Goal: Task Accomplishment & Management: Manage account settings

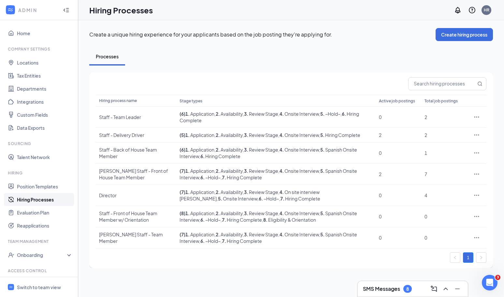
click at [83, 47] on div "Create a unique hiring experience for your applicants based on the job posting …" at bounding box center [291, 147] width 426 height 255
click at [47, 211] on link "Evaluation Plan" at bounding box center [45, 212] width 56 height 13
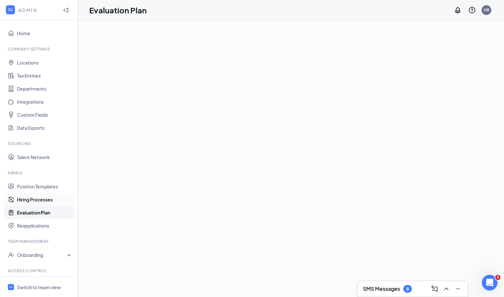
click at [46, 198] on link "Hiring Processes" at bounding box center [45, 199] width 56 height 13
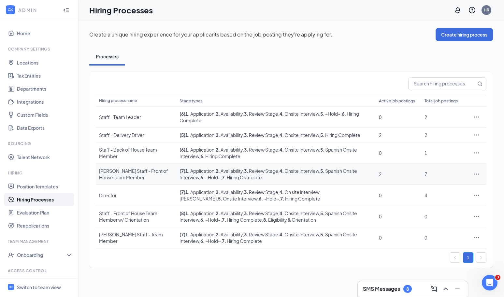
click at [475, 173] on icon "Ellipses" at bounding box center [476, 174] width 7 height 7
click at [448, 181] on li "Edit" at bounding box center [446, 187] width 66 height 15
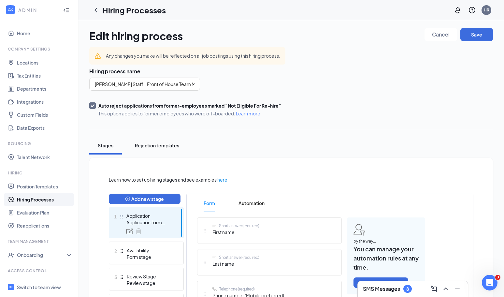
click at [160, 145] on div "Rejection templates" at bounding box center [157, 145] width 44 height 7
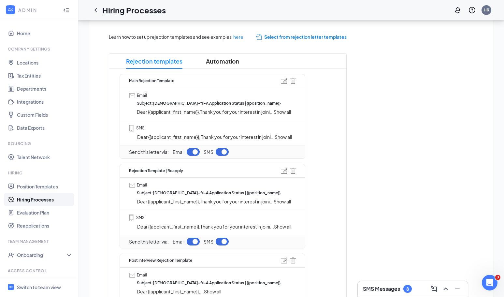
scroll to position [153, 0]
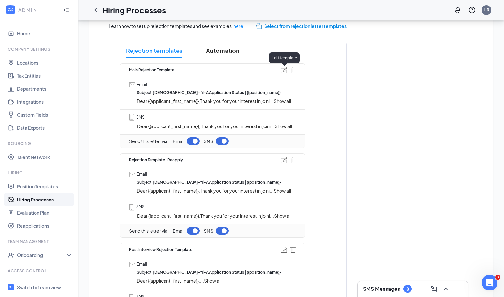
click at [284, 70] on img at bounding box center [284, 70] width 7 height 6
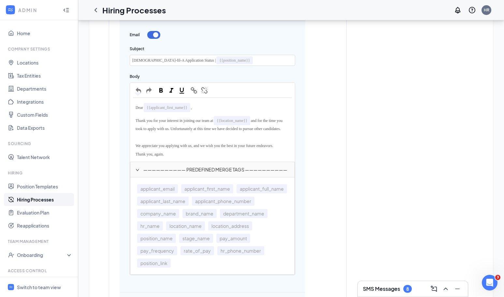
scroll to position [272, 0]
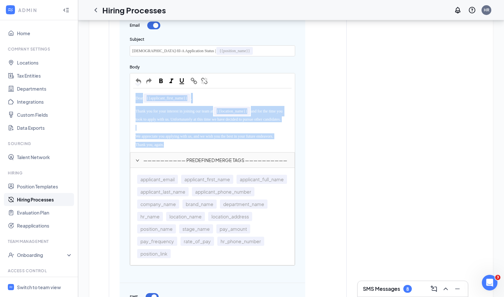
drag, startPoint x: 171, startPoint y: 151, endPoint x: 134, endPoint y: 98, distance: 64.7
click at [134, 98] on div "Dear {{applicant_first_name}} , Thank you for your interest in joining our team…" at bounding box center [212, 120] width 158 height 57
copy div "Dear {{applicant_first_name}} , Thank you for your interest in joining our team…"
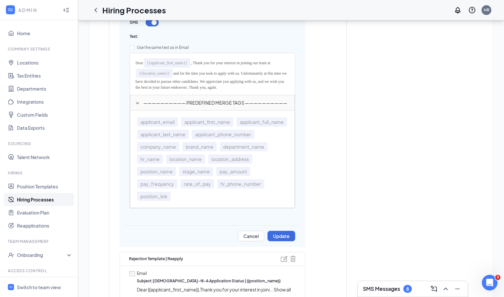
scroll to position [561, 0]
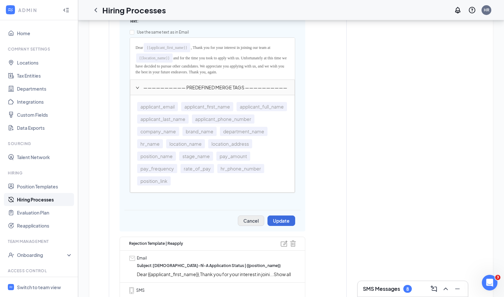
click at [256, 226] on button "Cancel" at bounding box center [251, 220] width 26 height 10
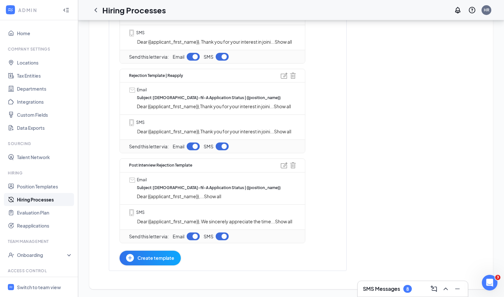
click at [159, 254] on span "Create template" at bounding box center [156, 257] width 37 height 7
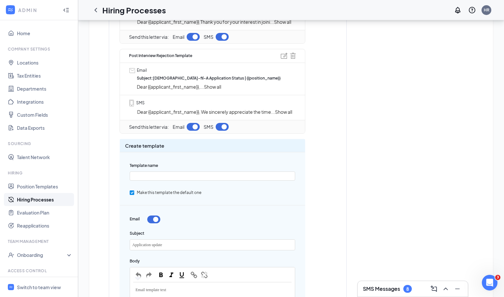
scroll to position [373, 0]
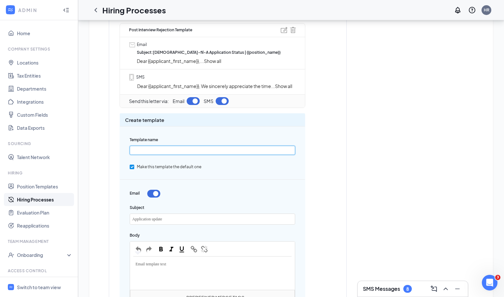
click at [168, 154] on input "text" at bounding box center [213, 150] width 166 height 9
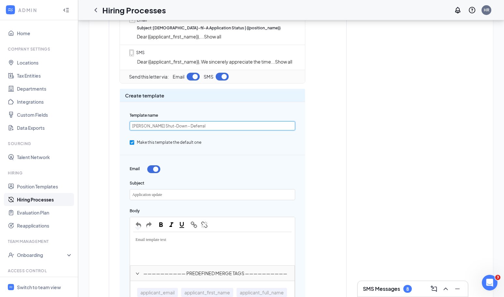
scroll to position [420, 0]
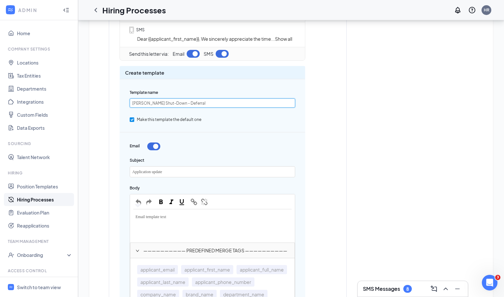
type input "[PERSON_NAME] Shut-Down - Deferral"
click at [162, 225] on div "Email template text" at bounding box center [212, 226] width 164 height 33
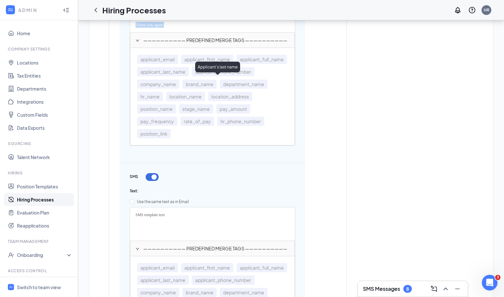
scroll to position [678, 0]
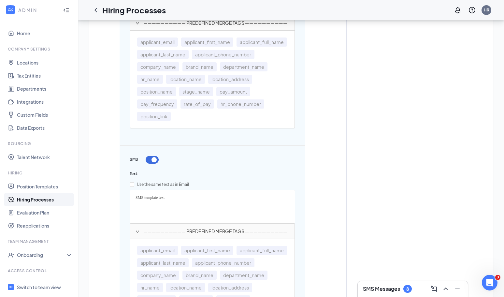
click at [176, 202] on div "SMS template text" at bounding box center [212, 197] width 158 height 8
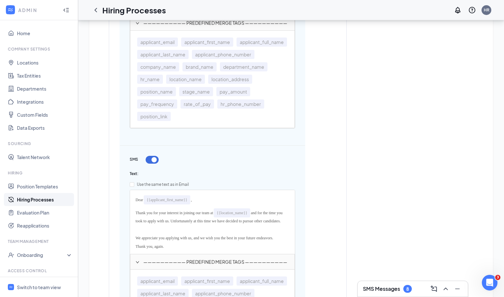
click at [214, 206] on div "Dear {{applicant_first_name}} ," at bounding box center [212, 199] width 158 height 13
click at [136, 219] on div "Thank you for your interest in joining our team at {{location_name}} and for th…" at bounding box center [212, 215] width 158 height 19
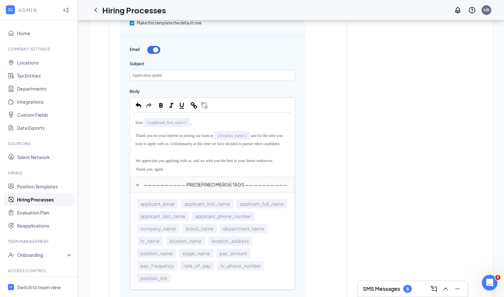
scroll to position [506, 0]
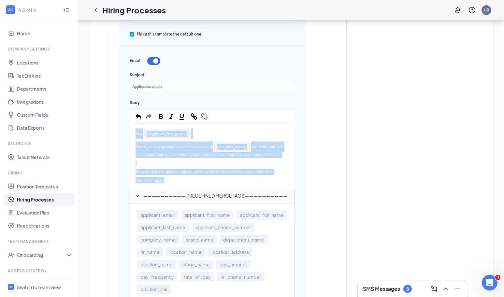
click at [170, 184] on div "Thank you, again." at bounding box center [212, 180] width 158 height 8
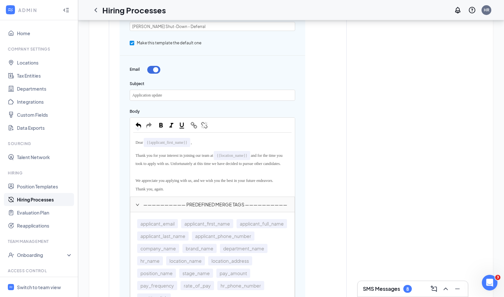
scroll to position [497, 0]
click at [171, 193] on div "Thank you, again." at bounding box center [212, 189] width 158 height 8
click at [174, 168] on div "Thank you for your interest in joining our team at {{location_name}} and for th…" at bounding box center [212, 158] width 158 height 19
click at [190, 165] on span "and for the time you took to apply with us. Unfortunately at this time we have …" at bounding box center [210, 159] width 148 height 13
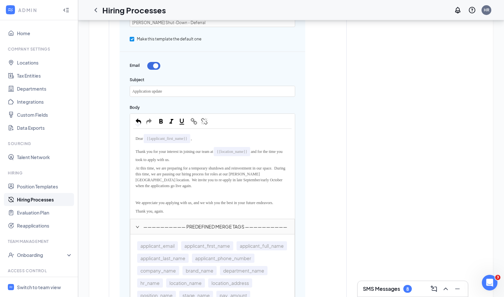
scroll to position [502, 0]
click at [202, 209] on div "Thank you, again." at bounding box center [212, 209] width 158 height 8
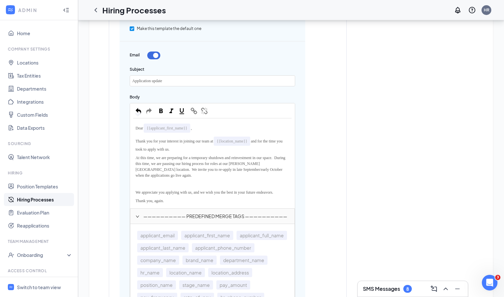
scroll to position [512, 0]
click at [194, 200] on div "Thank you, again." at bounding box center [212, 200] width 158 height 8
click at [190, 203] on div "Thank you, again." at bounding box center [212, 200] width 158 height 8
click at [191, 179] on div "At this time, we are preparing for a temporary shutdown and reinvestment in our…" at bounding box center [212, 166] width 158 height 26
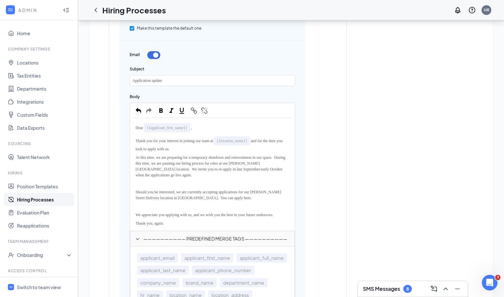
click at [221, 200] on span "Should you be interested, we are currently accepting applications for our Shirl…" at bounding box center [209, 195] width 147 height 10
click at [189, 200] on span "Should you be interested, we are currently accepting applications for our Shirl…" at bounding box center [209, 195] width 147 height 10
click at [195, 114] on span "button" at bounding box center [193, 110] width 7 height 7
type input "https://www.workstream.us/j/8303883b/chick-fil-a/boston-144850?locale=en"
click at [267, 127] on span "button" at bounding box center [266, 123] width 7 height 7
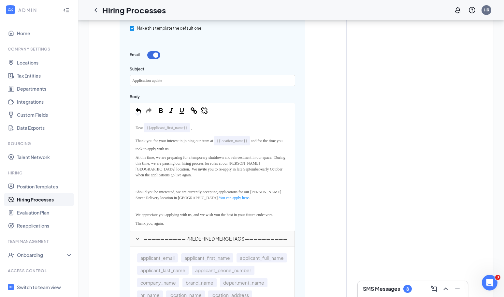
click at [212, 227] on div "Thank you, again." at bounding box center [212, 223] width 158 height 8
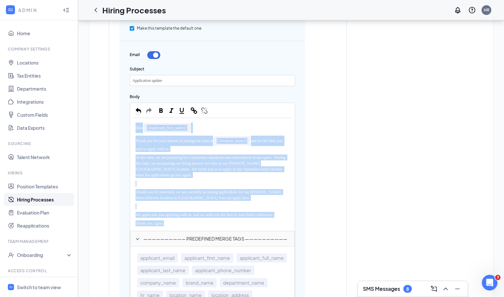
copy div "Dear {{applicant_first_name}} , Thank you for your interest in joining our team…"
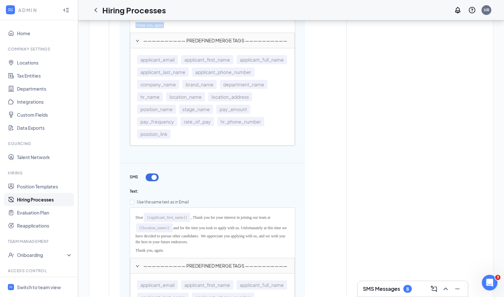
scroll to position [710, 0]
click at [181, 252] on div "Thank you, again." at bounding box center [212, 250] width 158 height 8
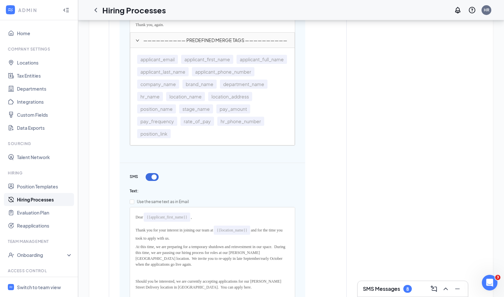
click at [135, 249] on div "At this time, we are preparing for a temporary shutdown and reinvestment in our…" at bounding box center [212, 255] width 158 height 26
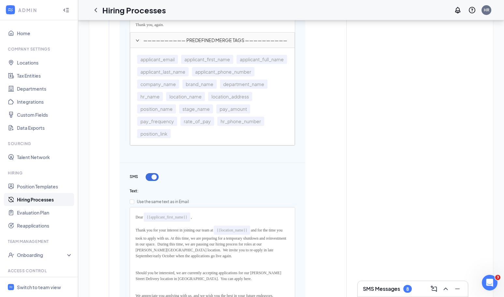
click at [145, 274] on span "Should you be interested, we are currently accepting applications for our [PERS…" at bounding box center [209, 275] width 147 height 10
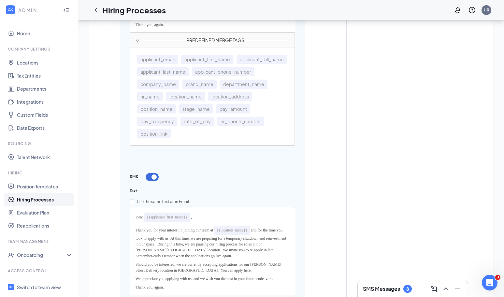
scroll to position [730, 0]
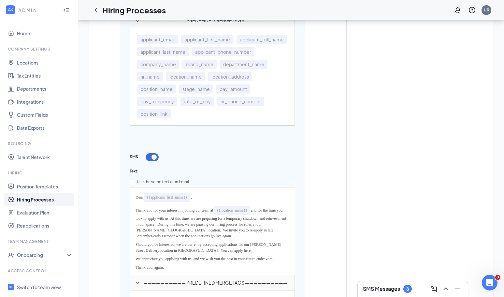
click at [172, 269] on div "Thank you, again." at bounding box center [212, 267] width 158 height 8
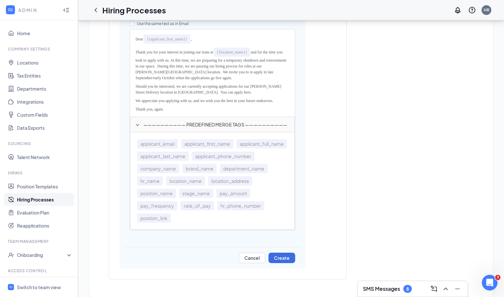
scroll to position [899, 0]
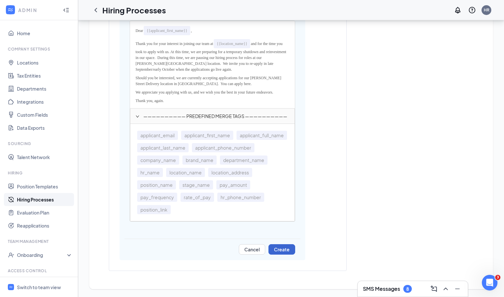
click at [283, 250] on button "Create" at bounding box center [281, 249] width 27 height 10
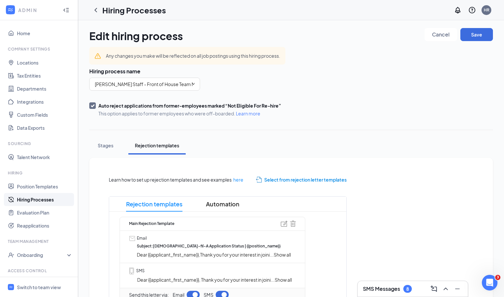
scroll to position [0, 0]
click at [491, 34] on button "Save" at bounding box center [476, 34] width 33 height 13
click at [486, 16] on icon "Cross" at bounding box center [485, 17] width 4 height 4
click at [36, 286] on div "Switch to team view" at bounding box center [39, 287] width 44 height 7
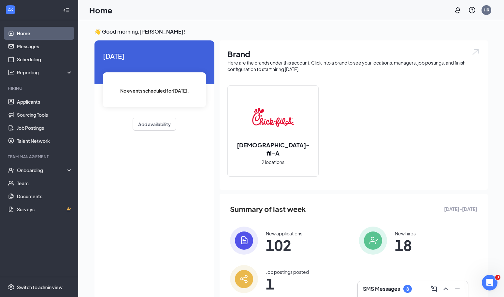
click at [396, 35] on h3 "👋 Good morning, Harrison Ross !" at bounding box center [290, 31] width 393 height 7
click at [30, 104] on link "Applicants" at bounding box center [45, 101] width 56 height 13
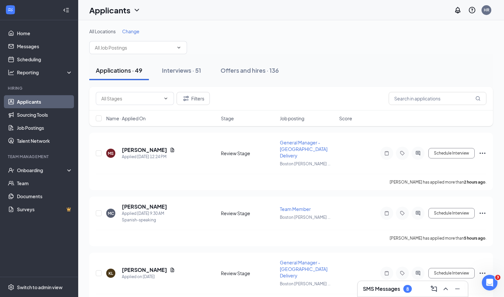
click at [259, 35] on div "All Locations Change" at bounding box center [291, 41] width 404 height 26
click at [171, 49] on input "text" at bounding box center [134, 47] width 79 height 7
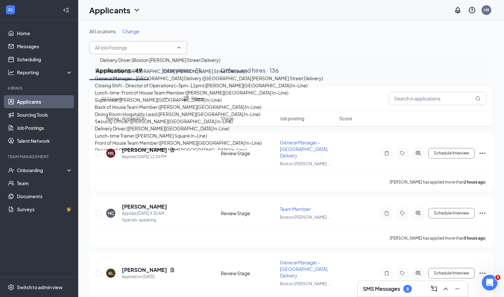
click at [198, 40] on div "All Locations Change Delivery Driver (Boston Shirley Street Delivery) Team Memb…" at bounding box center [291, 41] width 404 height 26
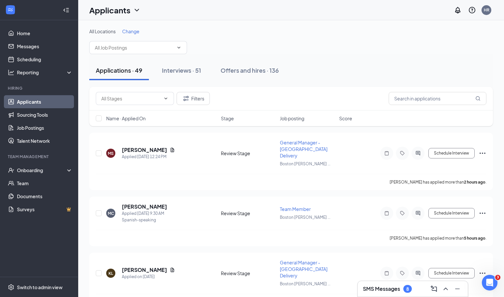
click at [185, 82] on div "Applications · 49 Interviews · 51 Offers and hires · 136" at bounding box center [291, 70] width 404 height 33
click at [189, 75] on button "Interviews · 51" at bounding box center [181, 71] width 52 height 20
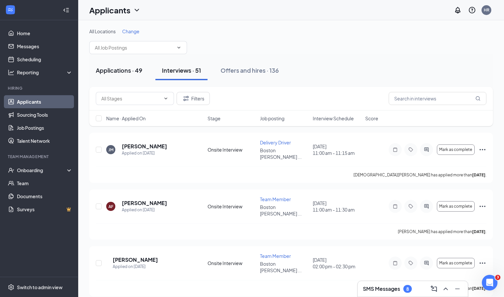
click at [106, 70] on div "Applications · 49" at bounding box center [119, 70] width 47 height 8
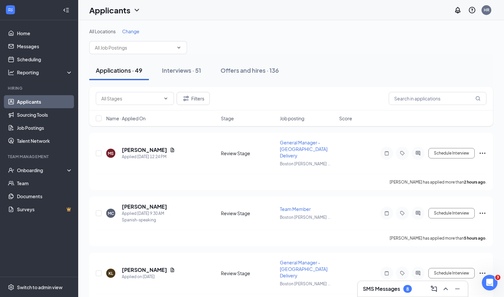
click at [280, 39] on div "All Locations Change Delivery Driver (Boston Shirley Street Delivery) Team Memb…" at bounding box center [291, 41] width 404 height 26
click at [169, 47] on input "text" at bounding box center [134, 47] width 79 height 7
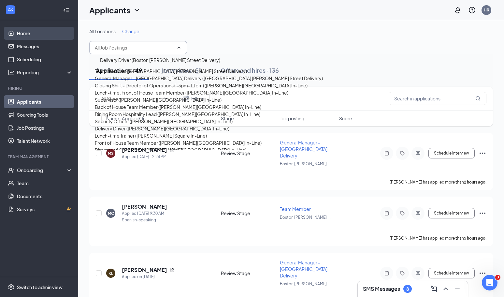
click at [24, 30] on link "Home" at bounding box center [45, 33] width 56 height 13
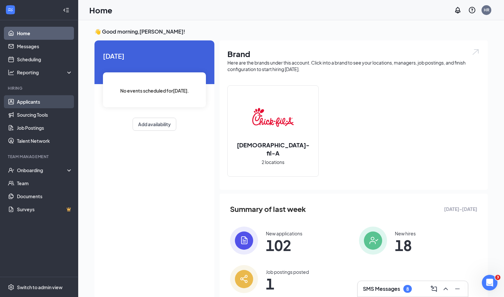
click at [25, 101] on link "Applicants" at bounding box center [45, 101] width 56 height 13
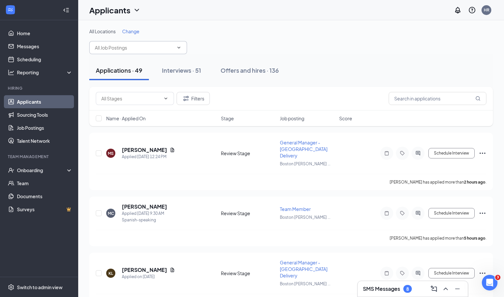
click at [166, 47] on input "text" at bounding box center [134, 47] width 79 height 7
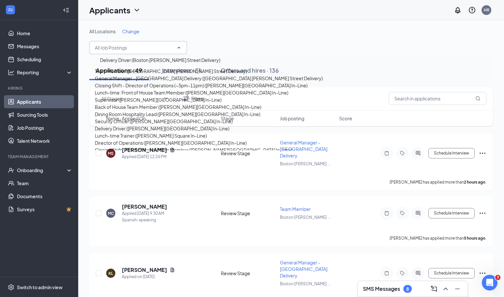
click at [222, 37] on div "All Locations Change Delivery Driver (Boston Shirley Street Delivery) Team Memb…" at bounding box center [291, 41] width 404 height 26
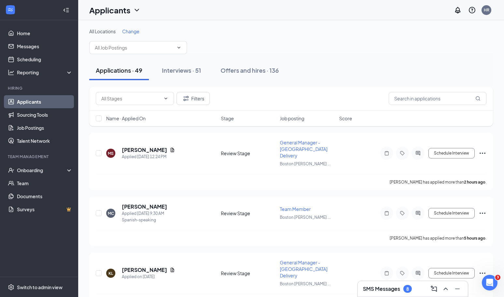
click at [142, 119] on span "Name · Applied On" at bounding box center [125, 118] width 39 height 7
click at [138, 120] on span "Name · Applied On" at bounding box center [125, 118] width 39 height 7
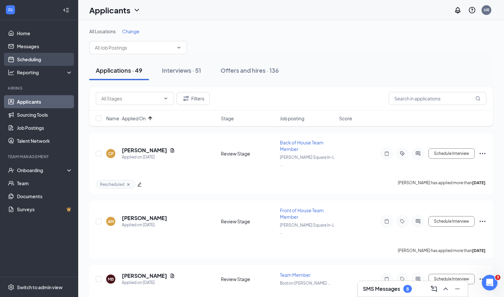
click at [50, 61] on link "Scheduling" at bounding box center [45, 59] width 56 height 13
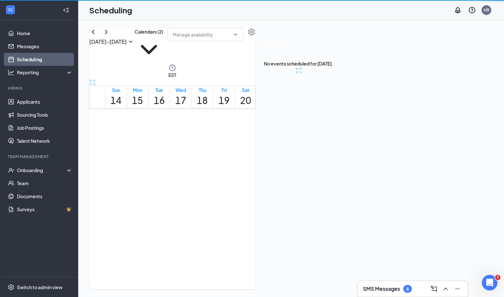
scroll to position [230, 0]
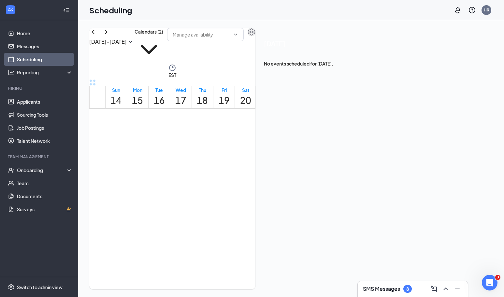
click at [253, 33] on icon "Settings" at bounding box center [251, 31] width 7 height 7
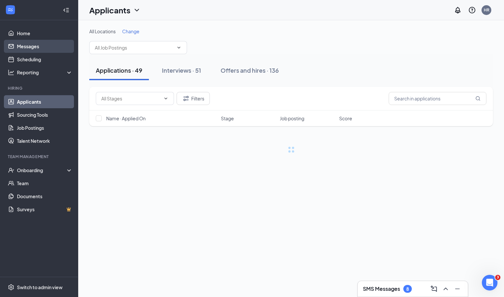
click at [33, 52] on link "Messages" at bounding box center [45, 46] width 56 height 13
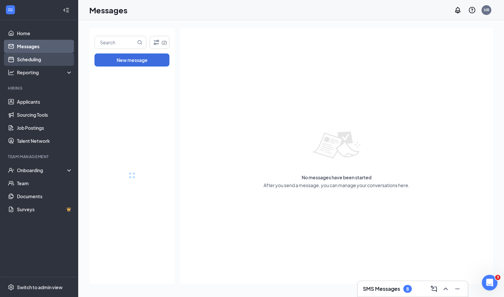
click at [33, 57] on link "Scheduling" at bounding box center [45, 59] width 56 height 13
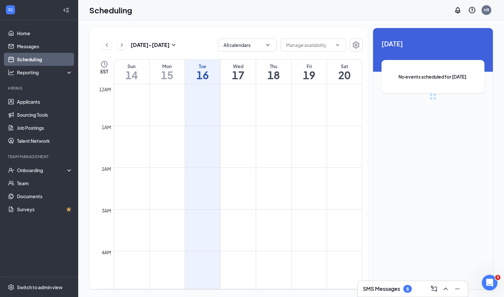
scroll to position [320, 0]
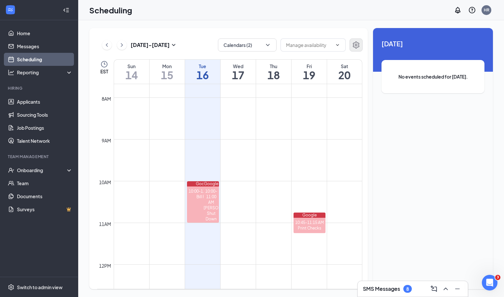
click at [354, 46] on icon "Settings" at bounding box center [356, 45] width 8 height 8
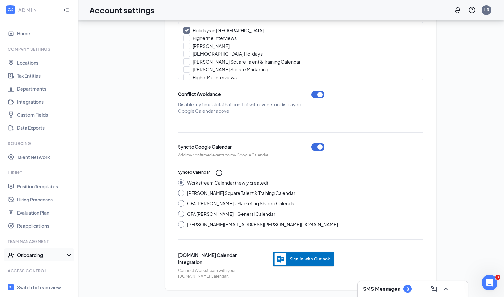
scroll to position [240, 0]
click at [43, 203] on link "Hiring Processes" at bounding box center [45, 199] width 56 height 13
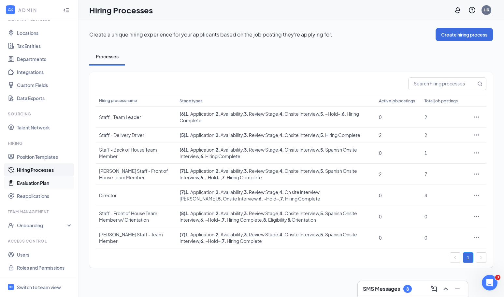
scroll to position [30, 0]
click at [27, 283] on span "Switch to team view" at bounding box center [45, 287] width 56 height 20
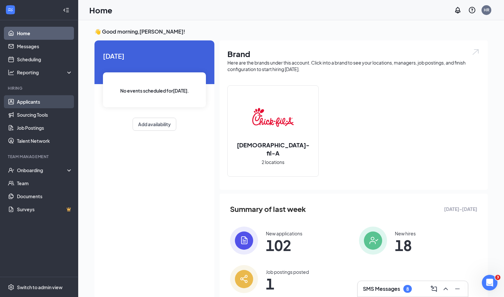
click at [47, 102] on link "Applicants" at bounding box center [45, 101] width 56 height 13
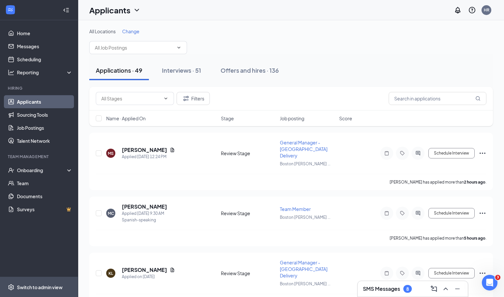
click at [36, 283] on span "Switch to admin view" at bounding box center [45, 287] width 56 height 20
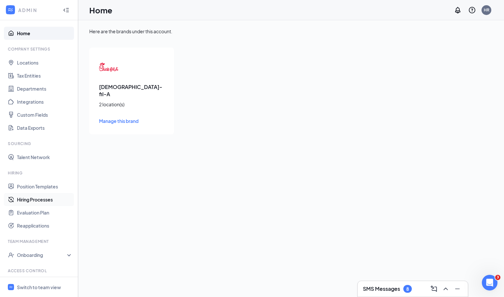
click at [31, 199] on link "Hiring Processes" at bounding box center [45, 199] width 56 height 13
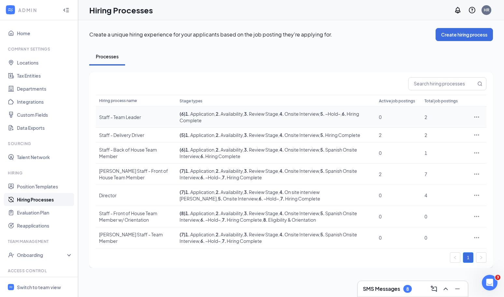
click at [478, 117] on icon "Ellipses" at bounding box center [476, 117] width 7 height 7
click at [459, 128] on span "Edit" at bounding box center [447, 130] width 56 height 7
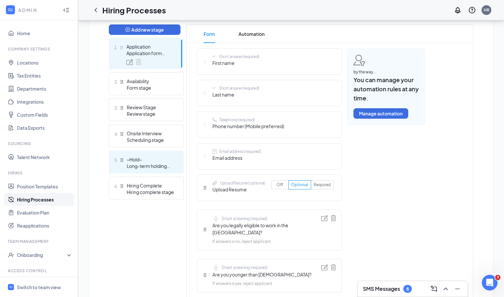
scroll to position [169, 0]
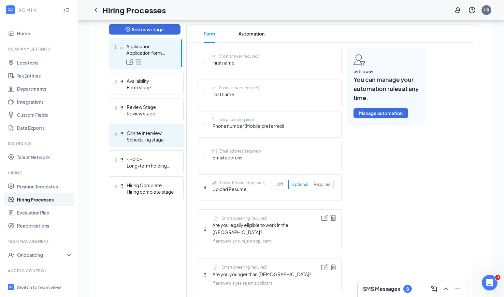
click at [152, 135] on div "Onsite Interview" at bounding box center [151, 133] width 48 height 7
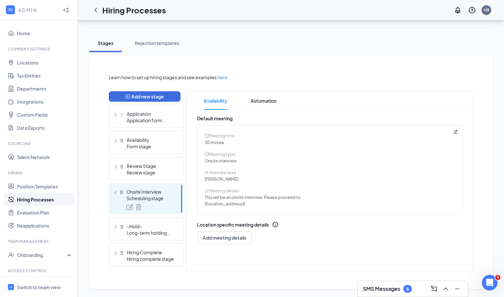
scroll to position [102, 0]
click at [268, 101] on span "Automation" at bounding box center [264, 101] width 26 height 18
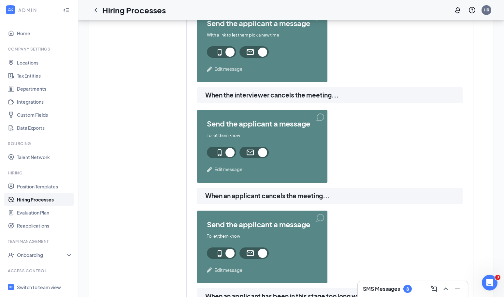
scroll to position [411, 0]
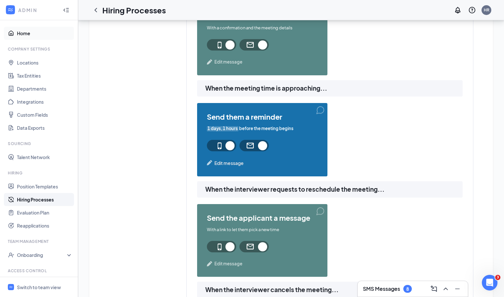
click at [44, 34] on link "Home" at bounding box center [45, 33] width 56 height 13
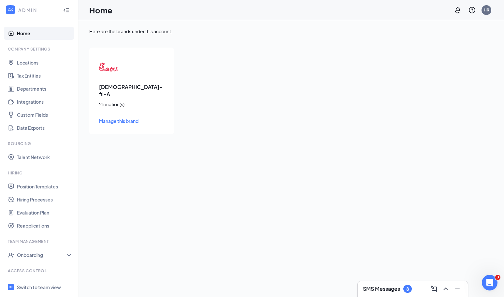
click at [305, 38] on div "Here are the brands under this account. Chick-fil-A 2 location(s) Manage this b…" at bounding box center [291, 81] width 404 height 106
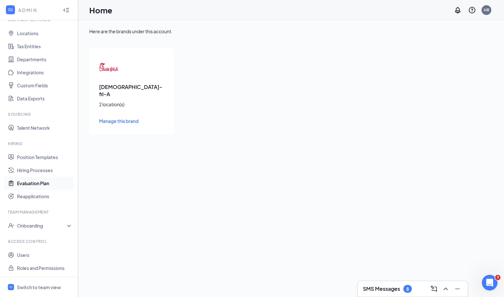
scroll to position [30, 0]
click at [33, 184] on link "Evaluation Plan" at bounding box center [45, 182] width 56 height 13
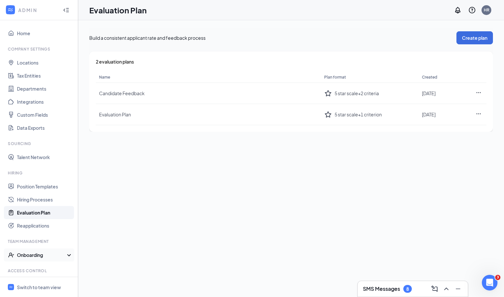
click at [41, 257] on div "Onboarding" at bounding box center [42, 255] width 50 height 7
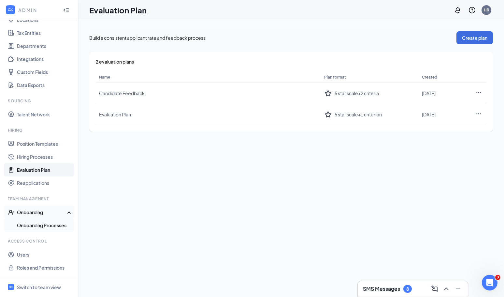
scroll to position [43, 0]
click at [45, 223] on link "Onboarding Processes" at bounding box center [45, 225] width 56 height 13
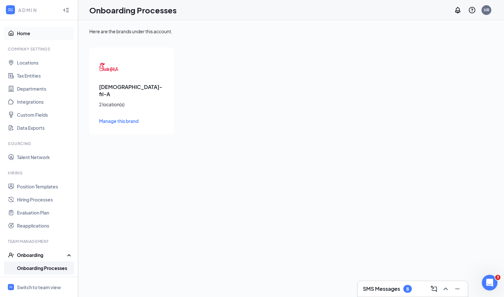
click at [25, 33] on link "Home" at bounding box center [45, 33] width 56 height 13
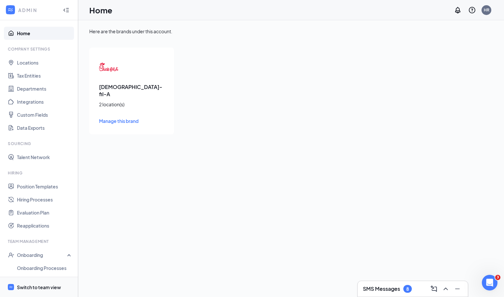
click at [43, 285] on div "Switch to team view" at bounding box center [39, 287] width 44 height 7
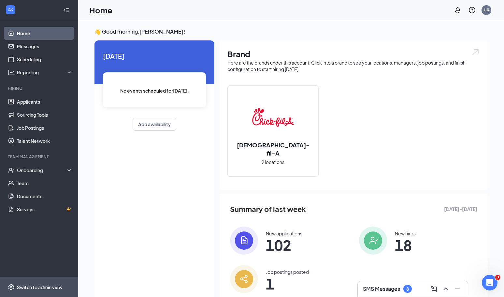
click at [22, 288] on div "Switch to admin view" at bounding box center [40, 287] width 46 height 7
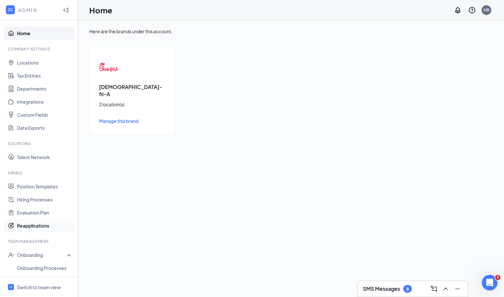
click at [29, 224] on link "Reapplications" at bounding box center [45, 225] width 56 height 13
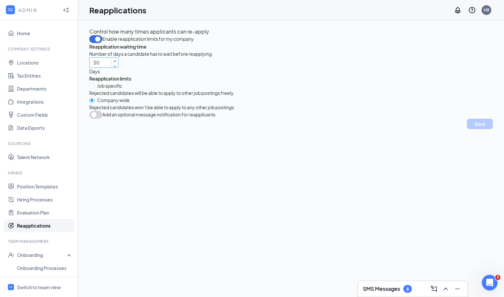
click at [101, 64] on input "30" at bounding box center [104, 63] width 29 height 10
click at [27, 31] on link "Home" at bounding box center [45, 33] width 56 height 13
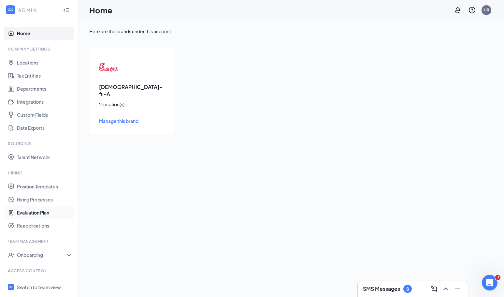
click at [35, 210] on link "Evaluation Plan" at bounding box center [45, 212] width 56 height 13
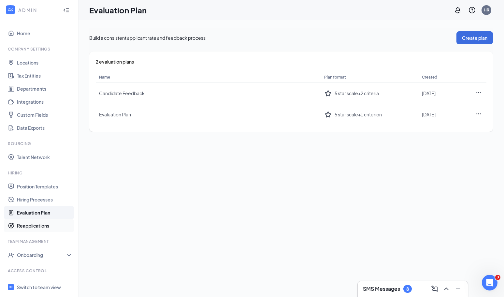
click at [28, 227] on link "Reapplications" at bounding box center [45, 225] width 56 height 13
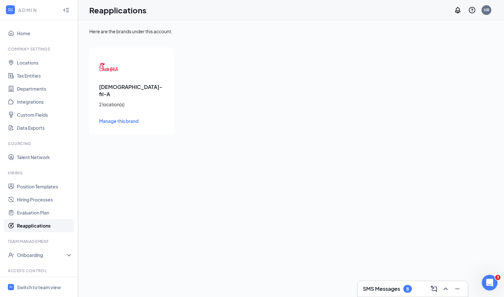
click at [122, 117] on link "Manage this brand" at bounding box center [131, 120] width 65 height 7
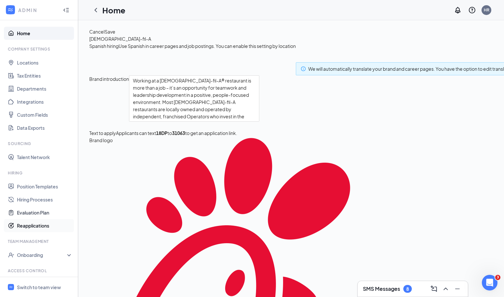
click at [28, 223] on link "Reapplications" at bounding box center [45, 225] width 56 height 13
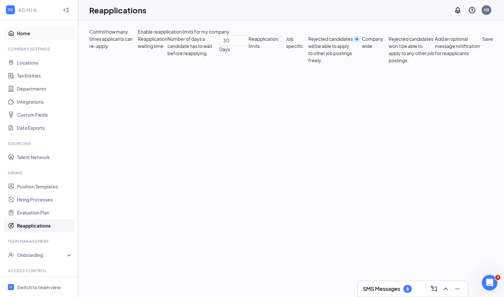
click at [30, 35] on link "Home" at bounding box center [45, 33] width 56 height 13
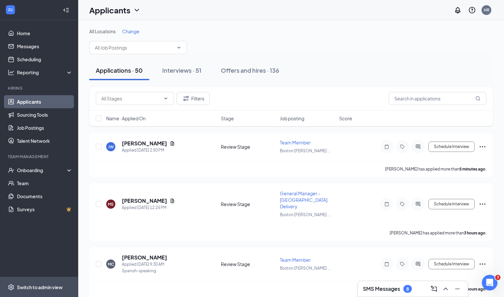
click at [24, 284] on div "Switch to admin view" at bounding box center [40, 287] width 46 height 7
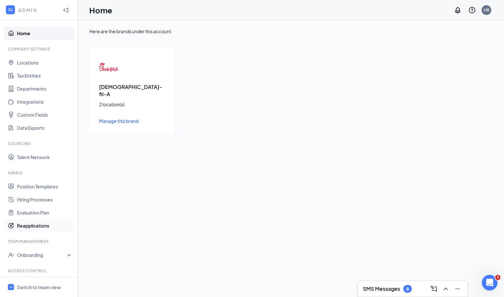
click at [36, 230] on link "Reapplications" at bounding box center [45, 225] width 56 height 13
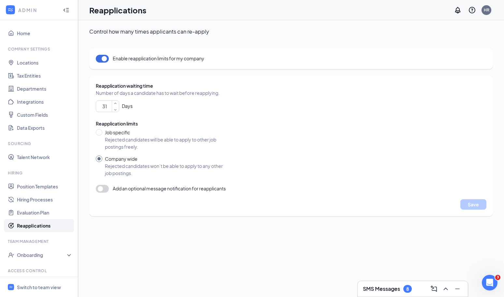
click at [115, 102] on icon "SmallChevronUp" at bounding box center [115, 103] width 5 height 5
click at [115, 109] on icon "SmallChevronDown" at bounding box center [115, 107] width 5 height 5
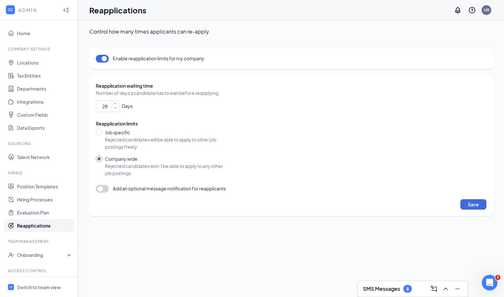
click at [115, 109] on icon "SmallChevronDown" at bounding box center [115, 107] width 5 height 5
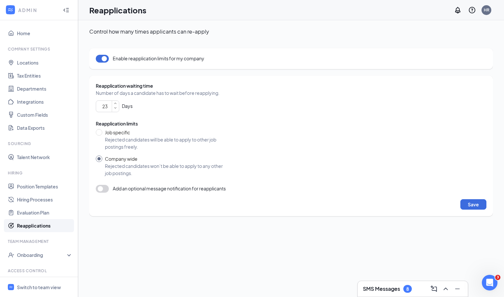
click at [115, 109] on icon "SmallChevronDown" at bounding box center [115, 107] width 5 height 5
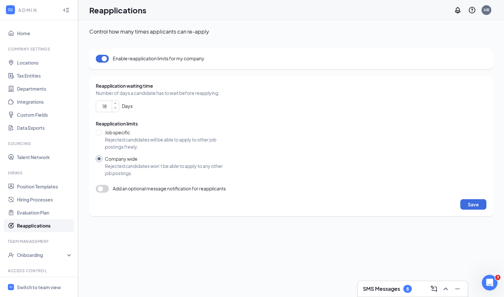
click at [115, 109] on icon "SmallChevronDown" at bounding box center [115, 107] width 5 height 5
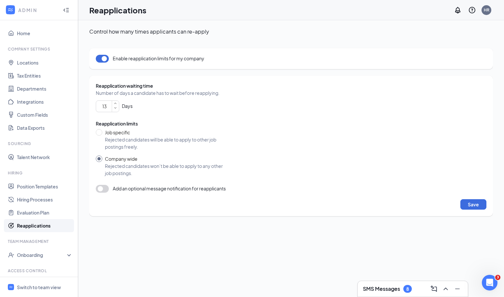
click at [115, 109] on icon "SmallChevronDown" at bounding box center [115, 107] width 5 height 5
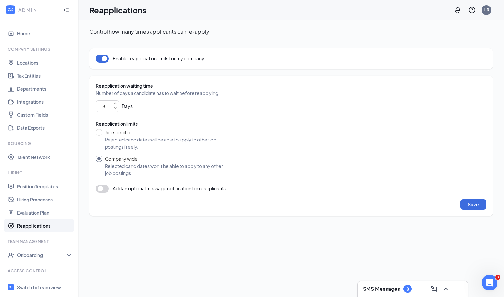
click at [115, 109] on icon "SmallChevronDown" at bounding box center [115, 107] width 5 height 5
type input "5"
click at [115, 109] on icon "SmallChevronDown" at bounding box center [115, 107] width 5 height 5
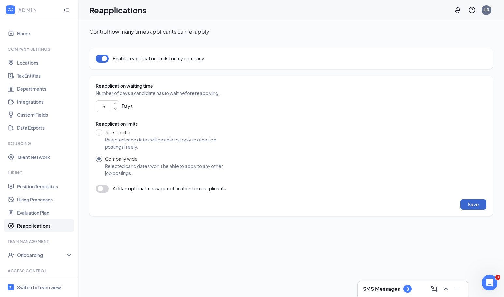
click at [472, 204] on button "Save" at bounding box center [473, 204] width 26 height 10
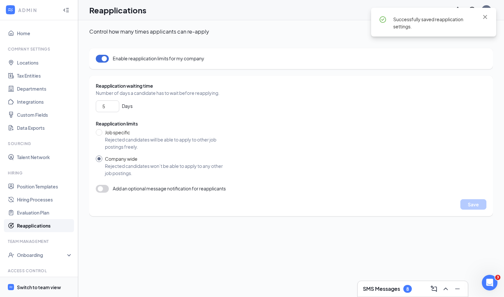
click at [28, 282] on span "Switch to team view" at bounding box center [45, 287] width 56 height 20
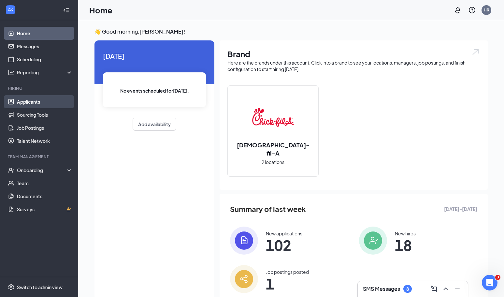
click at [29, 102] on link "Applicants" at bounding box center [45, 101] width 56 height 13
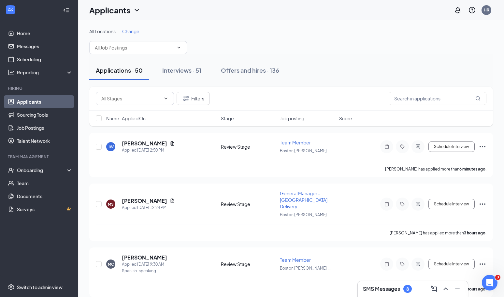
click at [126, 143] on h5 "[PERSON_NAME]" at bounding box center [144, 143] width 45 height 7
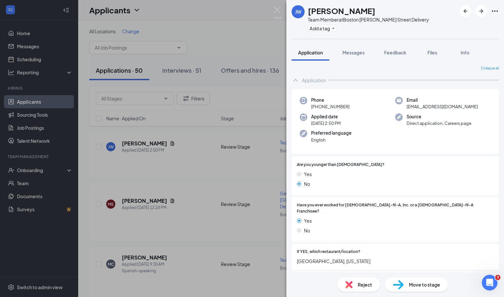
click at [216, 48] on div "[PERSON_NAME] [PERSON_NAME] Team Member at [GEOGRAPHIC_DATA] [PERSON_NAME][GEOG…" at bounding box center [252, 148] width 504 height 297
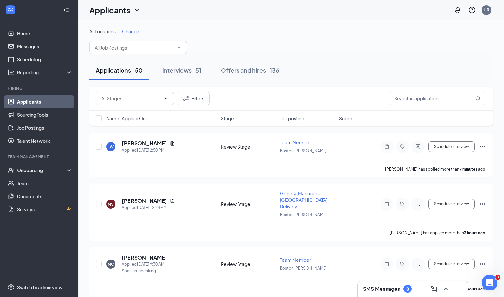
click at [133, 120] on span "Name · Applied On" at bounding box center [125, 118] width 39 height 7
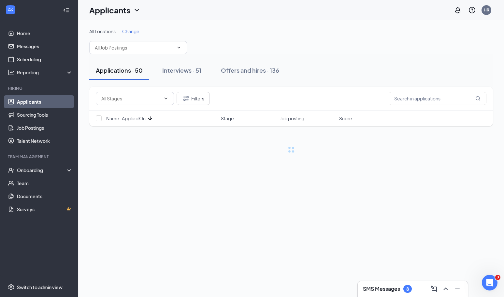
click at [133, 120] on span "Name · Applied On" at bounding box center [125, 118] width 39 height 7
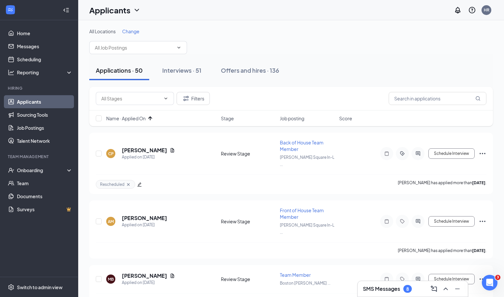
click at [276, 32] on div "All Locations Change" at bounding box center [291, 31] width 404 height 7
click at [133, 31] on span "Change" at bounding box center [130, 31] width 17 height 6
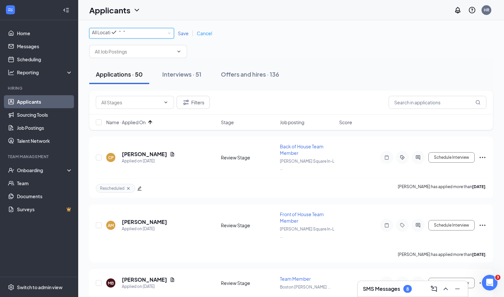
click at [126, 36] on div "All Locations" at bounding box center [109, 32] width 34 height 8
click at [113, 76] on span "[PERSON_NAME] Square In-Line" at bounding box center [126, 73] width 69 height 6
click at [182, 34] on span "Save" at bounding box center [183, 33] width 11 height 6
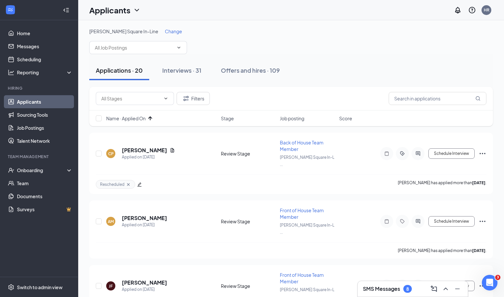
click at [99, 151] on input "checkbox" at bounding box center [99, 154] width 6 height 6
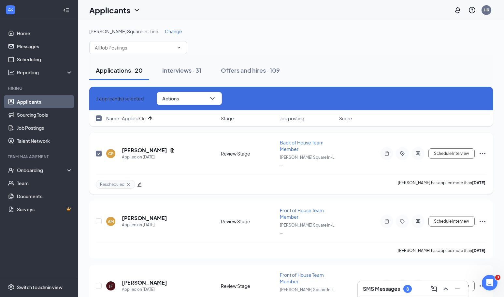
click at [98, 151] on input "checkbox" at bounding box center [99, 154] width 6 height 6
checkbox input "false"
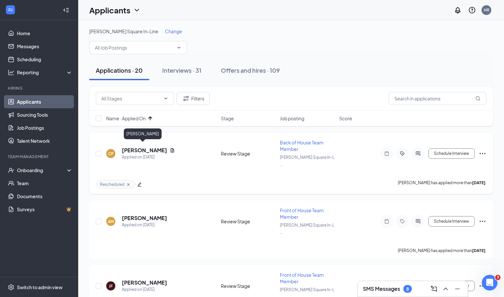
click at [136, 147] on h5 "[PERSON_NAME]" at bounding box center [144, 150] width 45 height 7
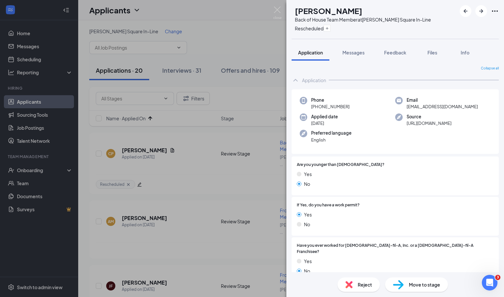
click at [367, 287] on span "Reject" at bounding box center [365, 284] width 14 height 7
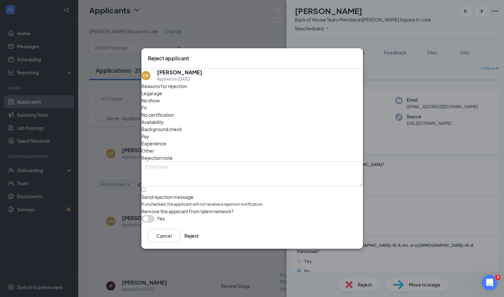
click at [154, 147] on span "Other" at bounding box center [147, 150] width 13 height 7
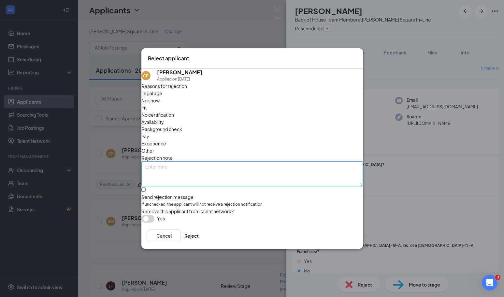
click at [224, 161] on textarea at bounding box center [252, 173] width 222 height 25
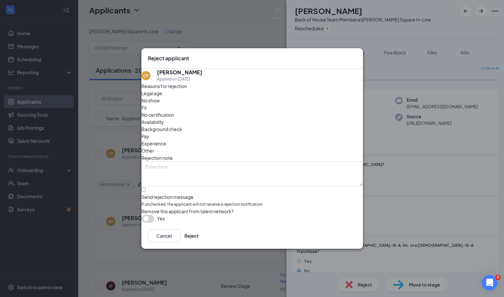
click at [188, 194] on div "Send rejection message" at bounding box center [252, 197] width 222 height 7
click at [146, 187] on input "Send rejection message If unchecked, the applicant will not receive a rejection…" at bounding box center [143, 189] width 4 height 4
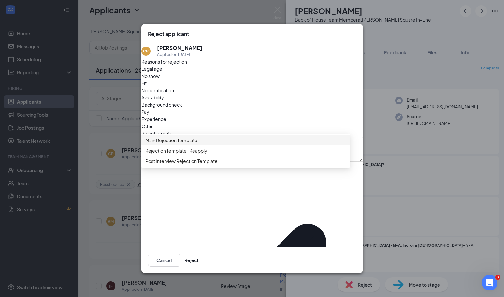
click at [298, 112] on div "Reasons for rejection Legal age No show Fit No certification Availability Backg…" at bounding box center [252, 251] width 222 height 386
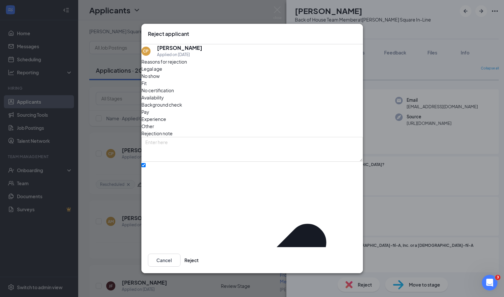
click at [146, 163] on input "Send rejection message If unchecked, the applicant will not receive a rejection…" at bounding box center [143, 165] width 4 height 4
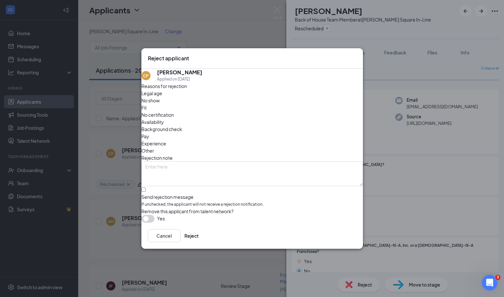
click at [162, 194] on div "Send rejection message If unchecked, the applicant will not receive a rejection…" at bounding box center [252, 201] width 222 height 14
click at [146, 187] on input "Send rejection message If unchecked, the applicant will not receive a rejection…" at bounding box center [143, 189] width 4 height 4
checkbox input "true"
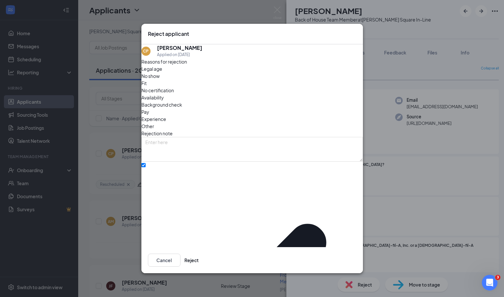
click at [181, 260] on button "Cancel" at bounding box center [164, 260] width 33 height 13
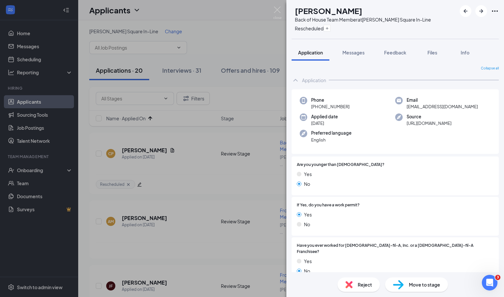
click at [80, 225] on div "CP Chiara Palagi Back of House Team Member at Copley Square In-Line Rescheduled…" at bounding box center [252, 148] width 504 height 297
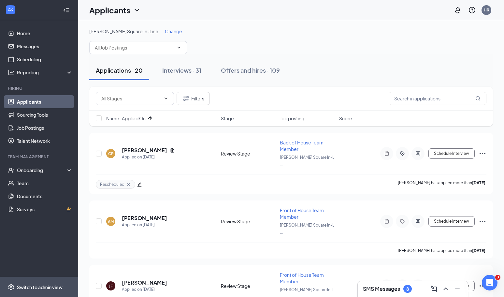
click at [41, 285] on div "Switch to admin view" at bounding box center [40, 287] width 46 height 7
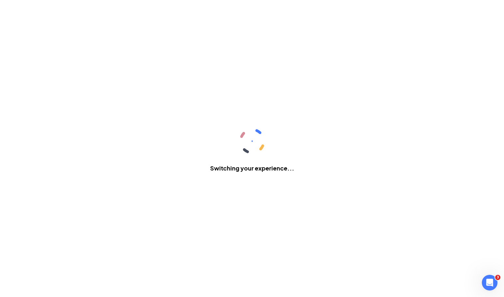
click at [41, 285] on div "Switching your experience..." at bounding box center [252, 148] width 504 height 297
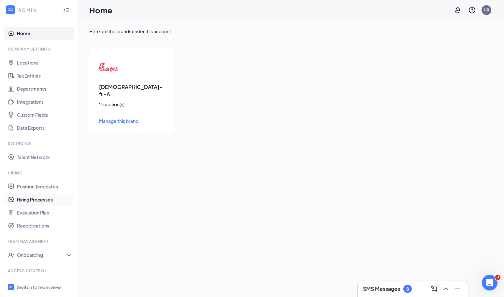
click at [38, 203] on link "Hiring Processes" at bounding box center [45, 199] width 56 height 13
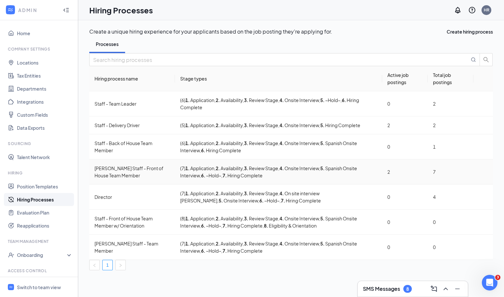
click at [483, 172] on icon "Ellipses" at bounding box center [483, 172] width 0 height 0
click at [441, 186] on span "Edit" at bounding box center [446, 184] width 59 height 7
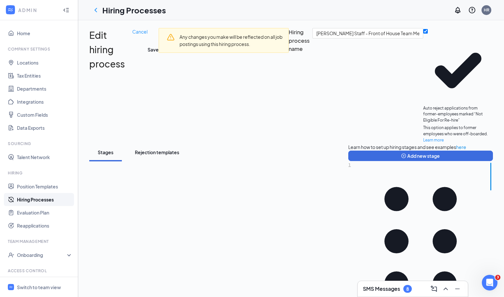
click at [156, 149] on div "Rejection templates" at bounding box center [157, 152] width 44 height 7
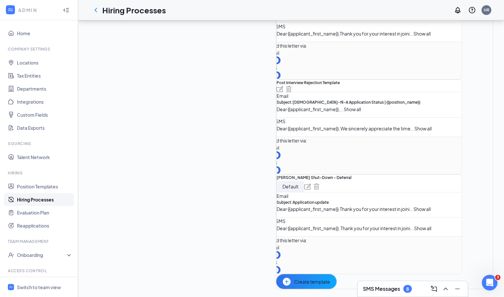
scroll to position [335, 0]
click at [304, 183] on img at bounding box center [307, 186] width 7 height 6
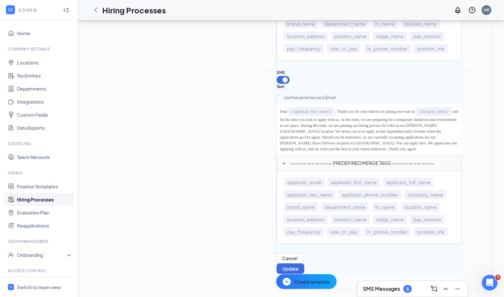
scroll to position [596, 0]
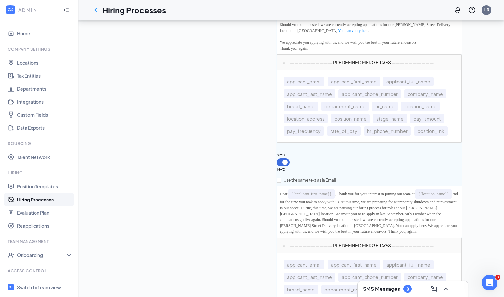
click at [280, 51] on div "Thank you, again." at bounding box center [369, 48] width 179 height 6
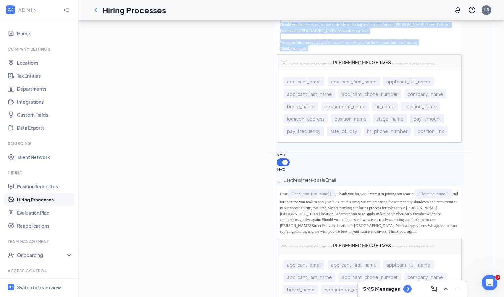
copy div "Dear {{applicant_first_name}} , Thank you for your interest in joining our team…"
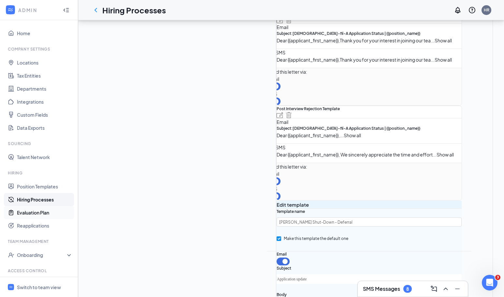
scroll to position [229, 0]
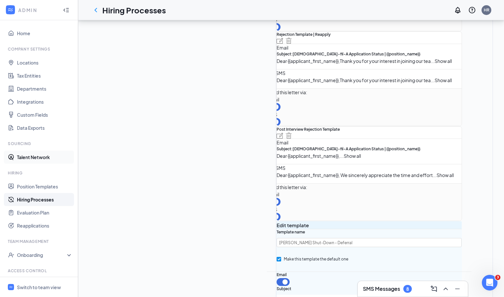
click at [30, 160] on link "Talent Network" at bounding box center [45, 157] width 56 height 13
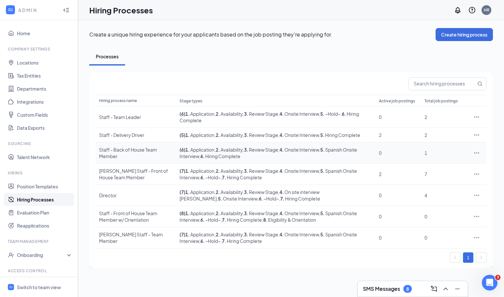
click at [477, 153] on icon "Ellipses" at bounding box center [476, 152] width 5 height 1
click at [445, 166] on span "Edit" at bounding box center [447, 166] width 56 height 7
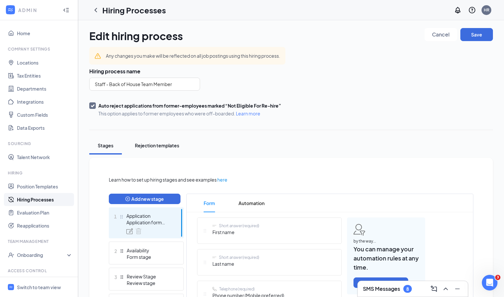
click at [145, 144] on div "Rejection templates" at bounding box center [157, 145] width 44 height 7
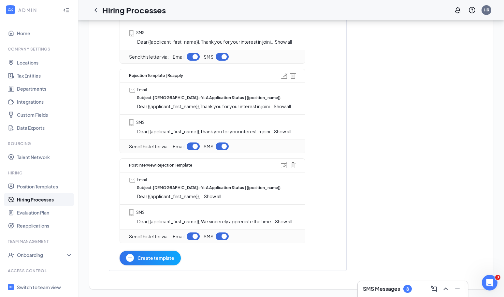
scroll to position [242, 0]
click at [150, 263] on button "Create template" at bounding box center [150, 258] width 61 height 15
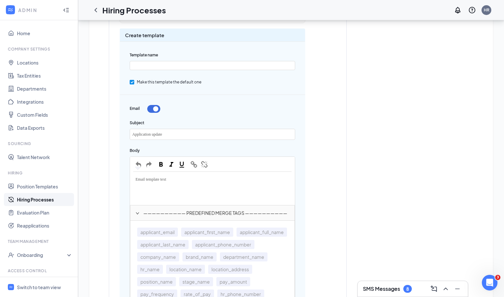
scroll to position [498, 0]
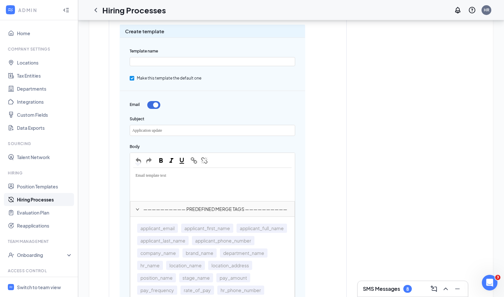
click at [175, 175] on div "Email template text" at bounding box center [212, 175] width 158 height 8
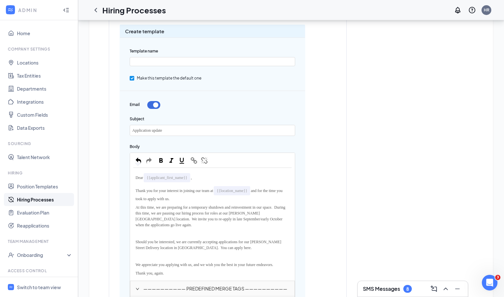
click at [177, 126] on div "Application update" at bounding box center [212, 130] width 165 height 10
click at [309, 148] on div "Rejection templates Automation Main Rejection Template Email Subject : [DEMOGRA…" at bounding box center [228, 175] width 238 height 953
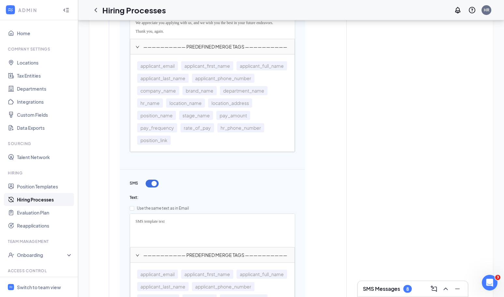
scroll to position [737, 0]
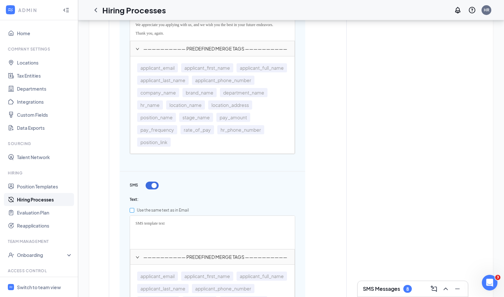
click at [131, 208] on input "Use the same text as in Email" at bounding box center [132, 210] width 5 height 5
checkbox input "true"
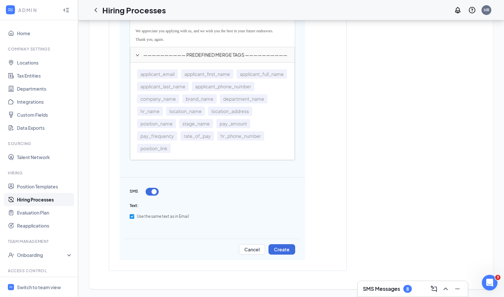
scroll to position [727, 0]
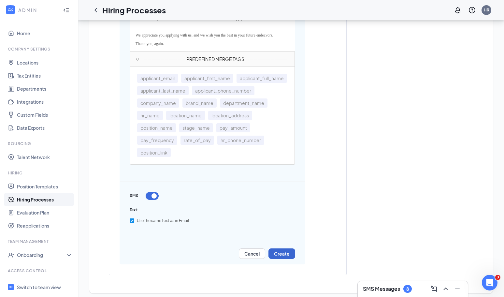
click at [282, 249] on button "Create" at bounding box center [281, 253] width 27 height 10
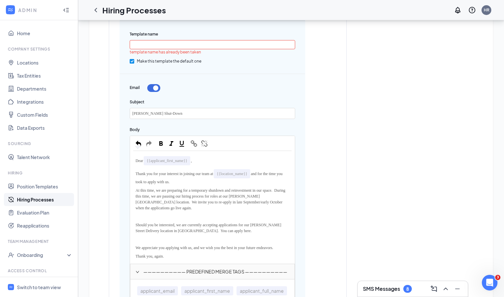
scroll to position [468, 0]
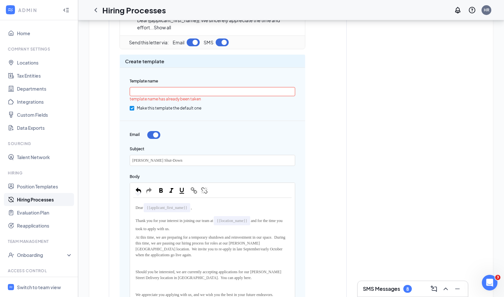
click at [178, 159] on div "[PERSON_NAME] Shut-Down" at bounding box center [212, 160] width 165 height 10
click at [318, 172] on div "Rejection templates Automation Main Rejection Template Email Subject : [DEMOGRA…" at bounding box center [228, 132] width 238 height 806
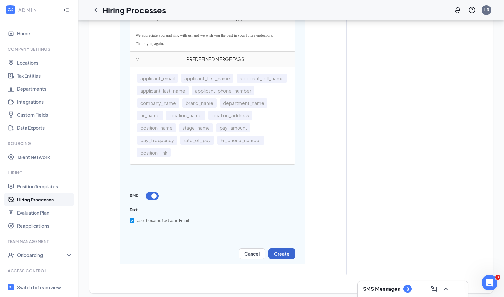
click at [282, 248] on button "Create" at bounding box center [281, 253] width 27 height 10
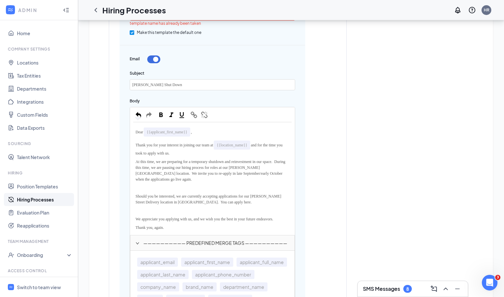
scroll to position [439, 0]
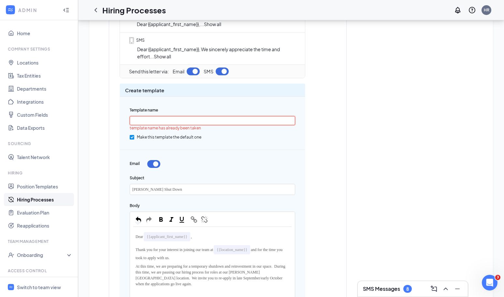
click at [235, 117] on input "text" at bounding box center [213, 120] width 166 height 9
type input "Shut Down [PERSON_NAME]"
click at [315, 144] on div "Rejection templates Automation Main Rejection Template Email Subject : [DEMOGRA…" at bounding box center [228, 161] width 238 height 806
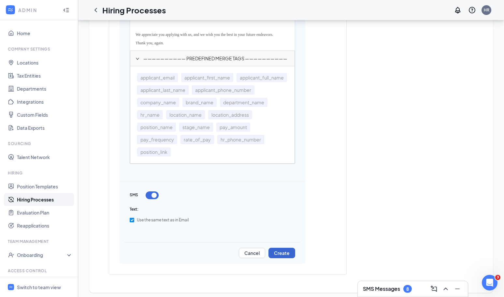
scroll to position [727, 0]
click at [277, 252] on button "Create" at bounding box center [281, 253] width 27 height 10
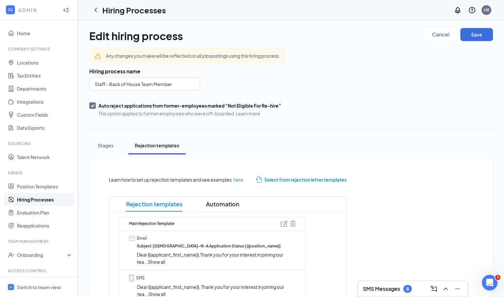
scroll to position [0, 0]
click at [481, 36] on button "Save" at bounding box center [476, 34] width 33 height 13
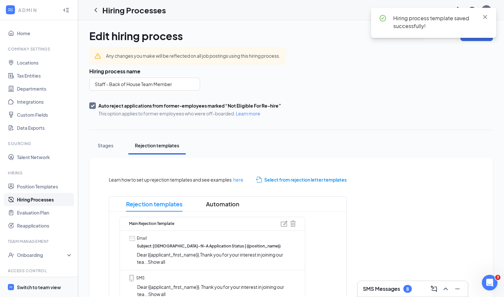
click at [45, 286] on div "Switch to team view" at bounding box center [39, 287] width 44 height 7
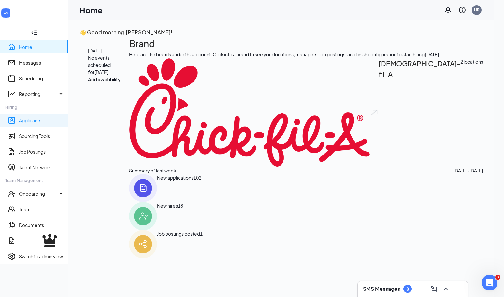
click at [41, 117] on link "Applicants" at bounding box center [41, 120] width 44 height 7
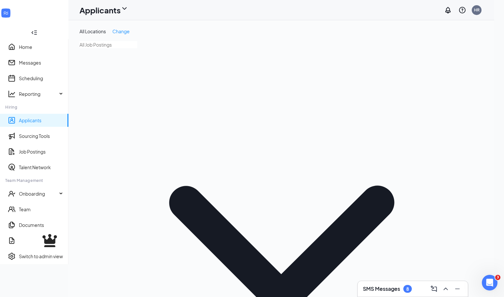
click at [156, 51] on span at bounding box center [282, 247] width 404 height 410
click at [137, 47] on input "text" at bounding box center [109, 44] width 58 height 7
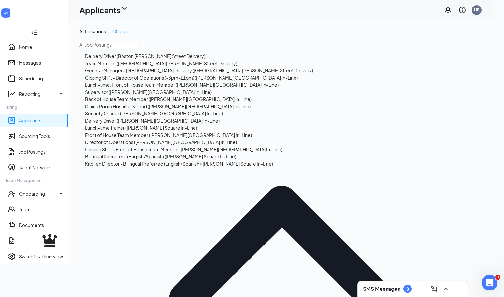
click at [130, 30] on span "Change" at bounding box center [120, 31] width 17 height 6
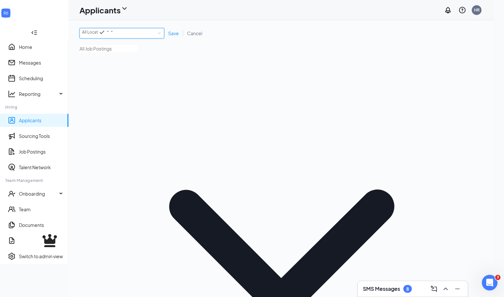
click at [114, 33] on div "All Locations" at bounding box center [98, 32] width 32 height 8
click at [106, 76] on span "[PERSON_NAME] Square In-Line" at bounding box center [122, 73] width 60 height 5
click at [179, 36] on span "Save" at bounding box center [173, 33] width 11 height 6
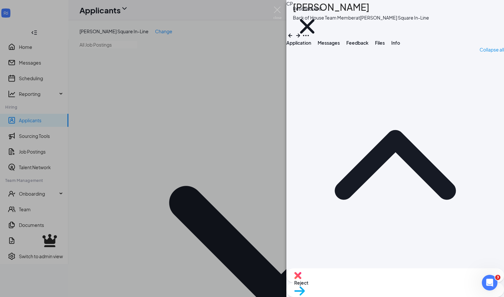
click at [354, 283] on div "Reject" at bounding box center [395, 275] width 218 height 14
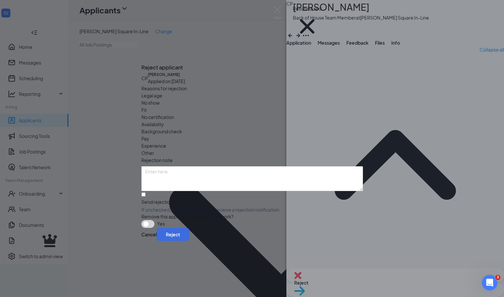
click at [154, 149] on span "Other" at bounding box center [147, 152] width 13 height 7
click at [199, 177] on div "Reasons for rejection Legal age No show Fit No certification Availability Backg…" at bounding box center [252, 156] width 222 height 143
click at [190, 206] on span "If unchecked, the applicant will not receive a rejection notification." at bounding box center [252, 209] width 222 height 7
click at [146, 192] on input "Send rejection message If unchecked, the applicant will not receive a rejection…" at bounding box center [143, 194] width 4 height 4
checkbox input "true"
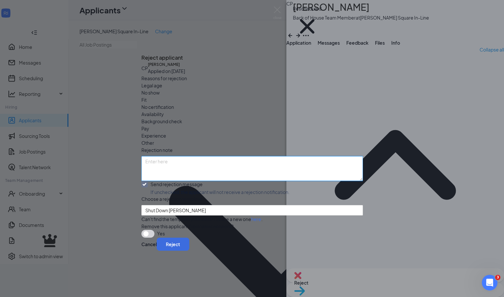
click at [180, 156] on textarea at bounding box center [252, 168] width 222 height 25
type textarea "[PERSON_NAME] Shut-Down"
click at [189, 251] on button "Reject" at bounding box center [173, 244] width 33 height 13
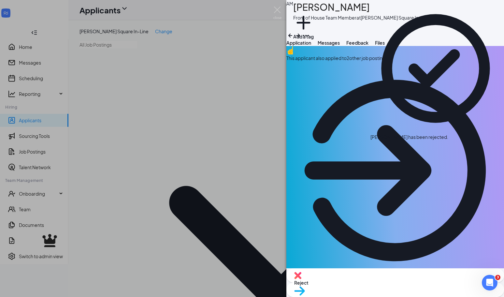
click at [84, 179] on div "AM [PERSON_NAME] Front of House Team Member at [PERSON_NAME][GEOGRAPHIC_DATA] I…" at bounding box center [252, 148] width 504 height 297
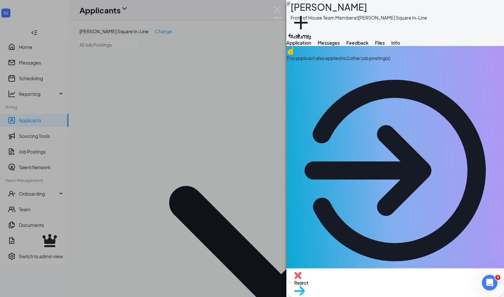
click at [77, 148] on div "[PERSON_NAME] Jaz’[PERSON_NAME] Front of House Team Member at [PERSON_NAME][GEO…" at bounding box center [252, 148] width 504 height 297
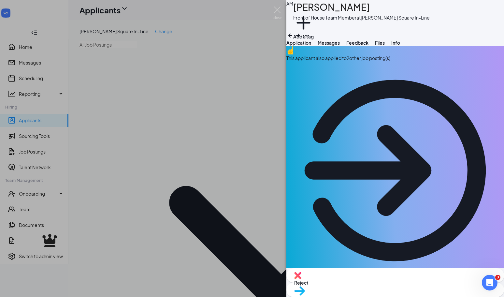
click at [363, 284] on span "Reject" at bounding box center [395, 282] width 202 height 7
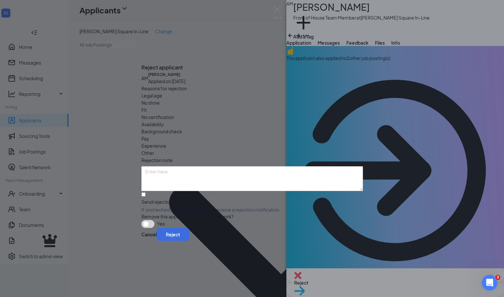
click at [154, 149] on span "Other" at bounding box center [147, 152] width 13 height 7
click at [246, 166] on textarea at bounding box center [252, 178] width 222 height 25
paste textarea "[PERSON_NAME] Shut-Down"
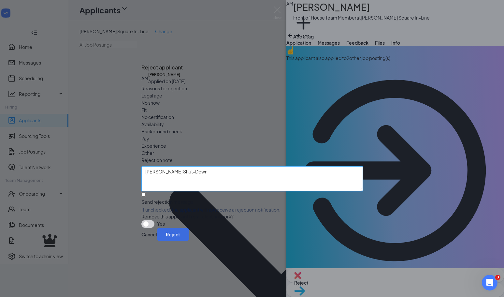
type textarea "[PERSON_NAME] Shut-Down"
click at [196, 206] on span "If unchecked, the applicant will not receive a rejection notification." at bounding box center [252, 209] width 222 height 7
click at [146, 192] on input "Send rejection message If unchecked, the applicant will not receive a rejection…" at bounding box center [143, 194] width 4 height 4
checkbox input "true"
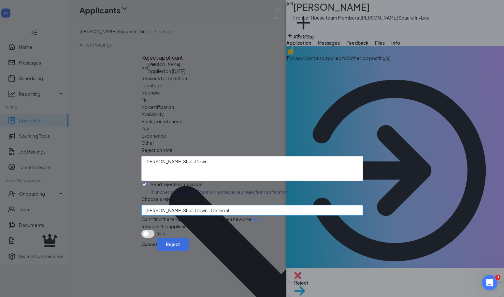
click at [190, 205] on span "[PERSON_NAME] Shut-Down - Deferral" at bounding box center [187, 210] width 84 height 10
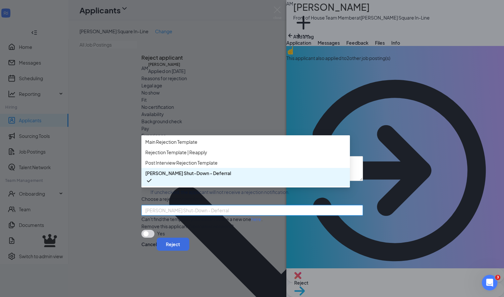
click at [226, 177] on span "[PERSON_NAME] Shut-Down - Deferral" at bounding box center [245, 176] width 201 height 15
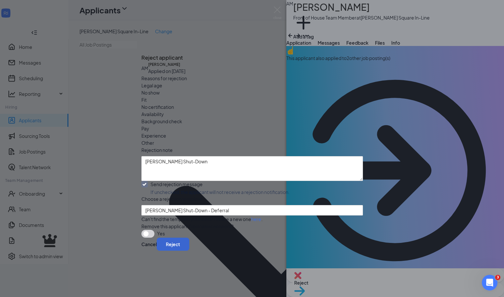
click at [189, 251] on button "Reject" at bounding box center [173, 244] width 33 height 13
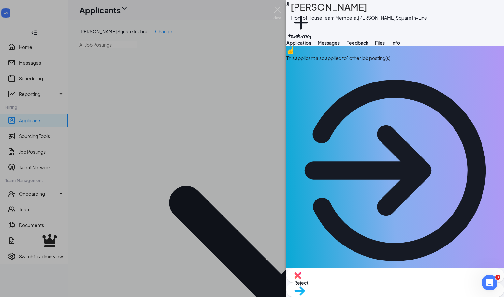
click at [82, 169] on div "[PERSON_NAME] Jaz’[PERSON_NAME] Front of House Team Member at [PERSON_NAME][GEO…" at bounding box center [252, 148] width 504 height 297
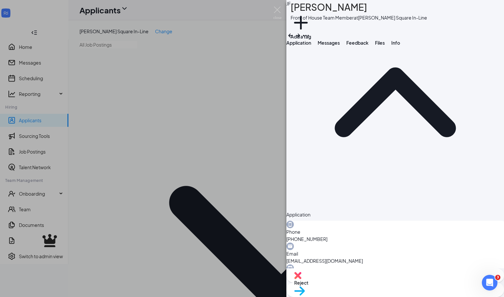
scroll to position [296, 0]
click at [365, 280] on div "Reject" at bounding box center [395, 275] width 218 height 14
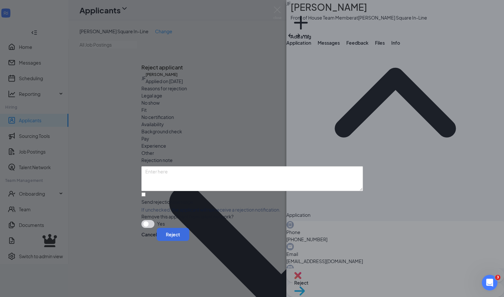
click at [154, 149] on span "Other" at bounding box center [147, 152] width 13 height 7
click at [182, 198] on div "Send rejection message" at bounding box center [252, 201] width 222 height 7
click at [146, 192] on input "Send rejection message If unchecked, the applicant will not receive a rejection…" at bounding box center [143, 194] width 4 height 4
checkbox input "true"
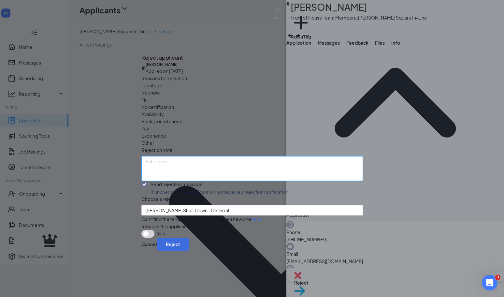
click at [202, 156] on textarea at bounding box center [252, 168] width 222 height 25
paste textarea "[PERSON_NAME] Shut-Down"
type textarea "[PERSON_NAME] Shut-Down"
click at [189, 251] on button "Reject" at bounding box center [173, 244] width 33 height 13
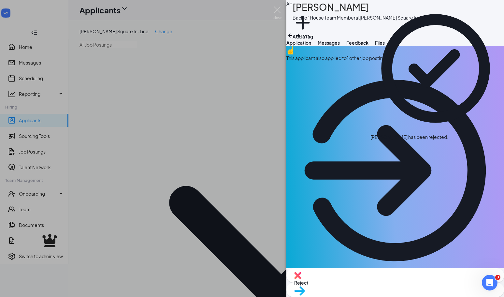
click at [384, 62] on div "This applicant also applied to 1 other job posting(s)" at bounding box center [395, 57] width 218 height 7
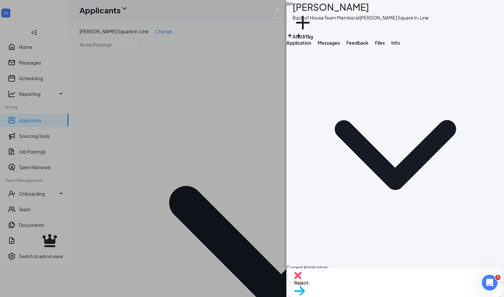
click at [311, 46] on span "Application" at bounding box center [298, 43] width 25 height 6
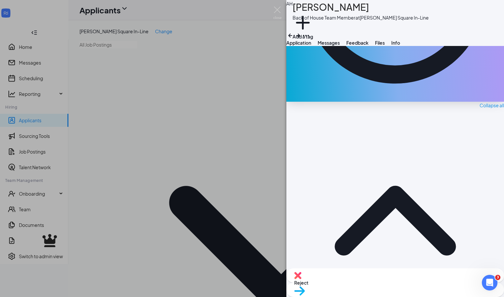
scroll to position [288, 0]
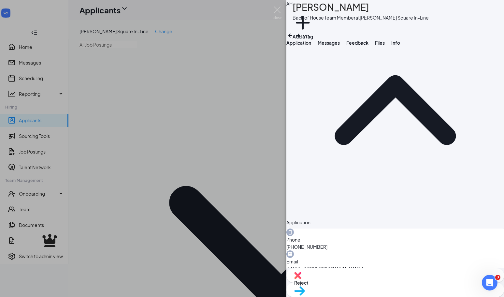
click at [301, 279] on img at bounding box center [297, 275] width 7 height 7
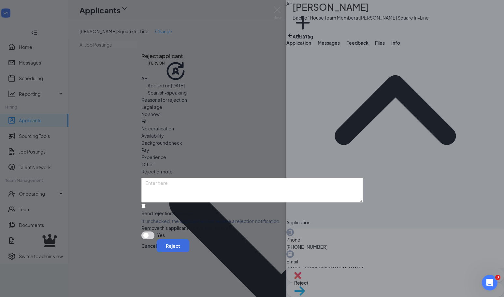
click at [275, 161] on div "Other" at bounding box center [252, 164] width 222 height 7
click at [219, 178] on textarea at bounding box center [252, 190] width 222 height 25
paste textarea "[PERSON_NAME] Shut-Down"
type textarea "[PERSON_NAME] Shut-Down"
click at [197, 210] on div "Send rejection message" at bounding box center [252, 213] width 222 height 7
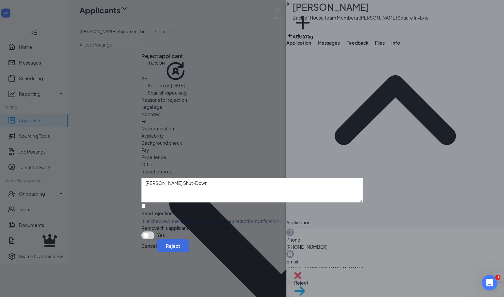
click at [146, 204] on input "Send rejection message If unchecked, the applicant will not receive a rejection…" at bounding box center [143, 206] width 4 height 4
checkbox input "true"
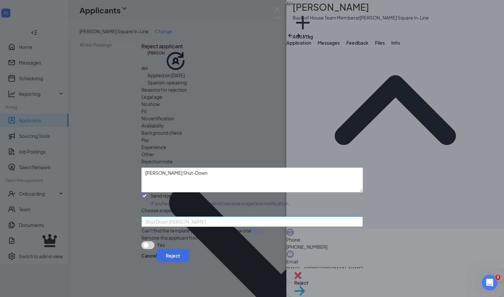
click at [190, 217] on span "Shut Down [PERSON_NAME]" at bounding box center [175, 222] width 61 height 10
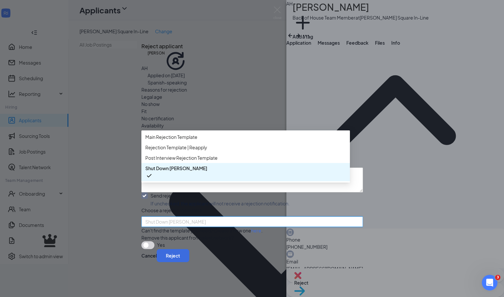
click at [206, 180] on span "Shut Down [PERSON_NAME]" at bounding box center [245, 172] width 201 height 15
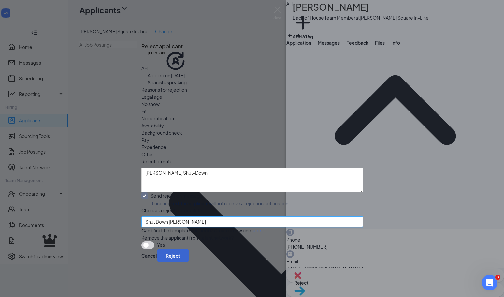
click at [189, 258] on button "Reject" at bounding box center [173, 255] width 33 height 13
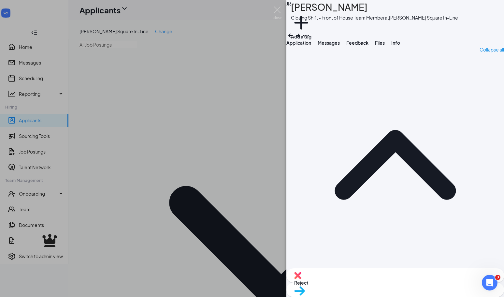
click at [358, 283] on span "Reject" at bounding box center [395, 282] width 202 height 7
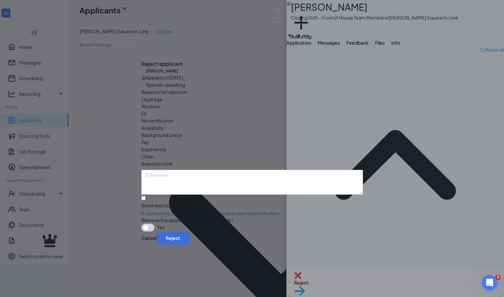
click at [154, 153] on span "Other" at bounding box center [147, 156] width 13 height 7
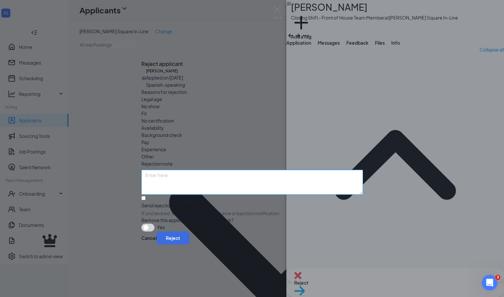
click at [241, 170] on textarea at bounding box center [252, 182] width 222 height 25
paste textarea "[PERSON_NAME] Shut-Down"
type textarea "[PERSON_NAME] Shut-Down"
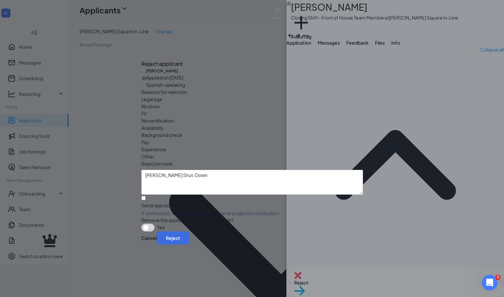
click at [205, 179] on div "Reasons for rejection Legal age No show Fit No certification Availability Backg…" at bounding box center [252, 159] width 222 height 143
click at [200, 202] on div "Send rejection message" at bounding box center [252, 205] width 222 height 7
click at [146, 196] on input "Send rejection message If unchecked, the applicant will not receive a rejection…" at bounding box center [143, 198] width 4 height 4
checkbox input "true"
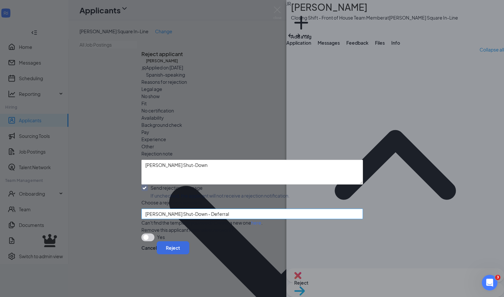
click at [197, 209] on span "[PERSON_NAME] Shut-Down - Deferral" at bounding box center [187, 214] width 84 height 10
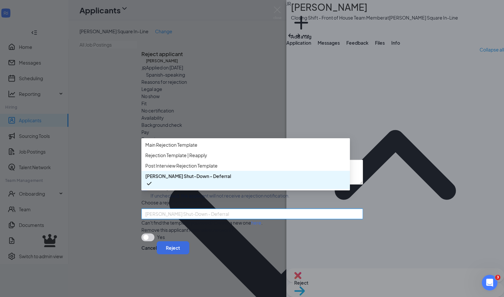
click at [226, 185] on div "[PERSON_NAME] Shut-Down - Deferral" at bounding box center [245, 180] width 209 height 18
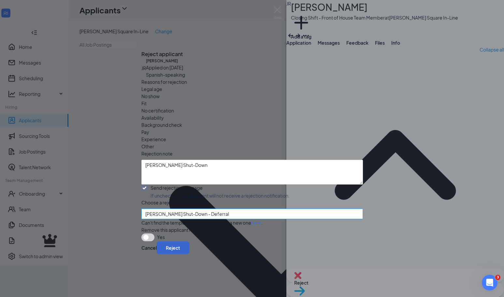
click at [189, 254] on button "Reject" at bounding box center [173, 247] width 33 height 13
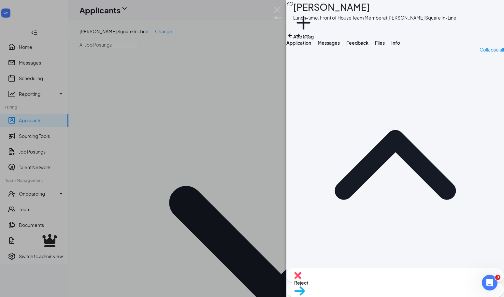
click at [353, 283] on div "Reject" at bounding box center [395, 275] width 218 height 14
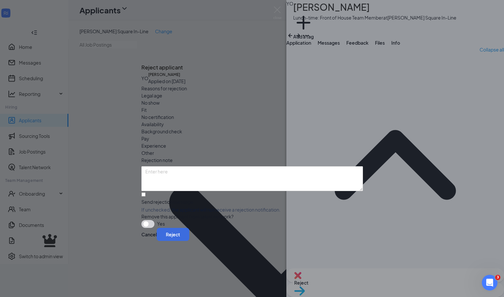
click at [154, 149] on span "Other" at bounding box center [147, 152] width 13 height 7
click at [193, 172] on div "Reasons for rejection Legal age No show Fit No certification Availability Backg…" at bounding box center [252, 156] width 222 height 143
click at [191, 198] on div "Send rejection message" at bounding box center [252, 201] width 222 height 7
click at [146, 192] on input "Send rejection message If unchecked, the applicant will not receive a rejection…" at bounding box center [143, 194] width 4 height 4
checkbox input "true"
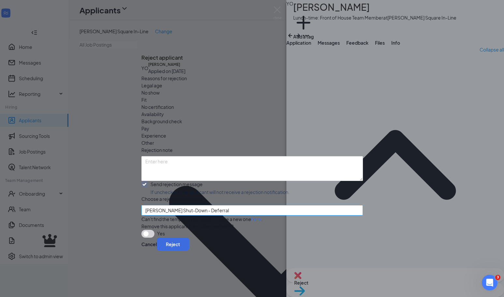
click at [186, 205] on span "[PERSON_NAME] Shut-Down - Deferral" at bounding box center [187, 210] width 84 height 10
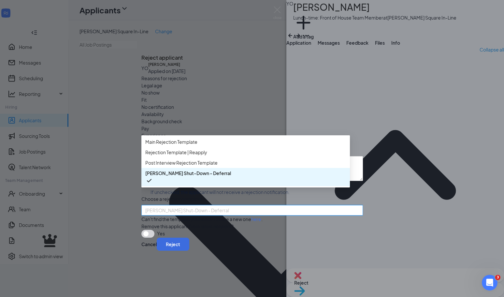
click at [217, 177] on span "[PERSON_NAME] Shut-Down - Deferral" at bounding box center [188, 172] width 86 height 7
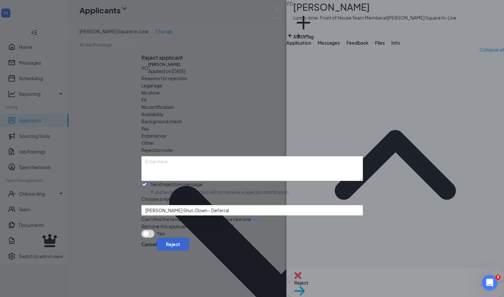
click at [189, 251] on button "Reject" at bounding box center [173, 244] width 33 height 13
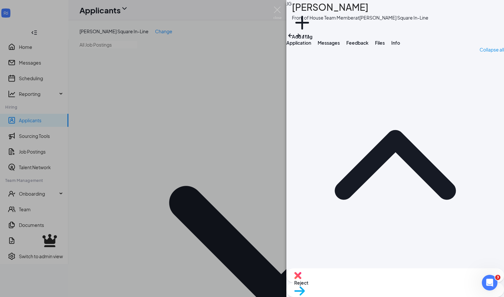
click at [355, 282] on div "Reject" at bounding box center [395, 275] width 218 height 14
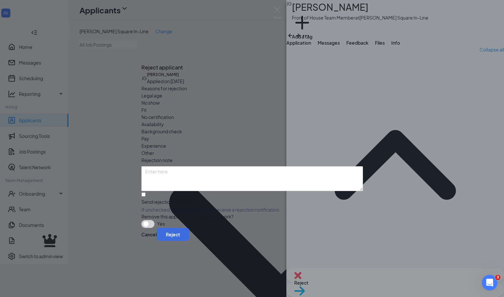
click at [154, 149] on span "Other" at bounding box center [147, 152] width 13 height 7
click at [216, 167] on textarea at bounding box center [252, 178] width 222 height 25
paste textarea "[PERSON_NAME] Shut-Down"
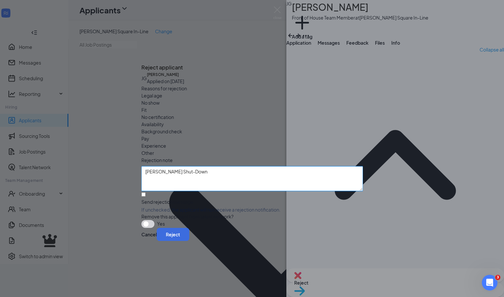
type textarea "[PERSON_NAME] Shut-Down"
click at [194, 206] on span "If unchecked, the applicant will not receive a rejection notification." at bounding box center [252, 209] width 222 height 7
click at [146, 192] on input "Send rejection message If unchecked, the applicant will not receive a rejection…" at bounding box center [143, 194] width 4 height 4
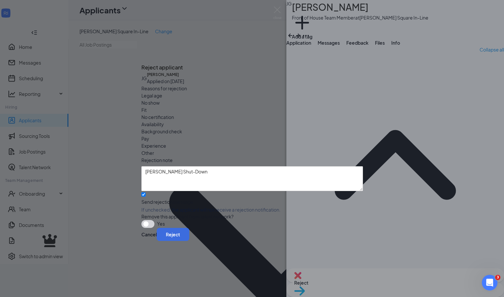
checkbox input "true"
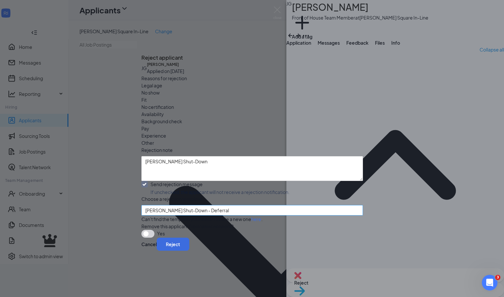
click at [192, 205] on span "[PERSON_NAME] Shut-Down - Deferral" at bounding box center [187, 210] width 84 height 10
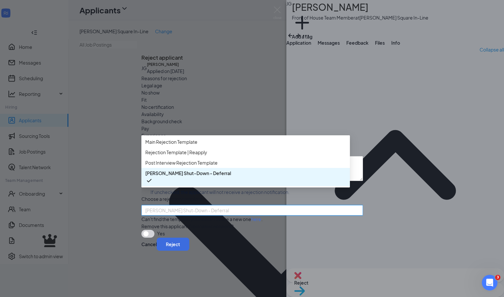
click at [241, 182] on div "[PERSON_NAME] Shut-Down - Deferral" at bounding box center [245, 177] width 209 height 18
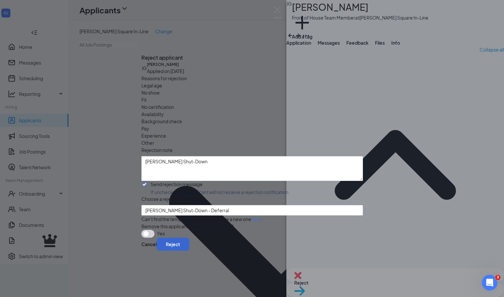
click at [189, 250] on button "Reject" at bounding box center [173, 244] width 33 height 13
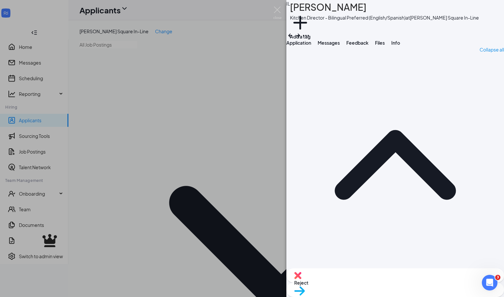
click at [356, 280] on div "Reject" at bounding box center [395, 275] width 218 height 14
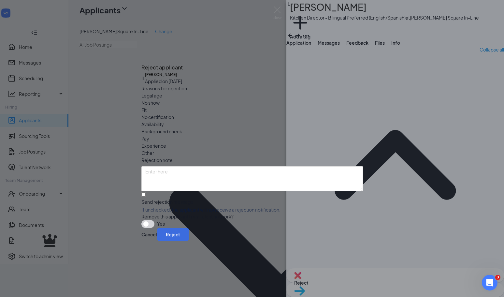
click at [267, 130] on div "Reasons for rejection Legal age No show Fit No certification Availability Backg…" at bounding box center [252, 156] width 222 height 143
click at [266, 149] on div "Other" at bounding box center [252, 152] width 222 height 7
click at [225, 166] on textarea at bounding box center [252, 178] width 222 height 25
paste textarea "[PERSON_NAME] Shut-Down"
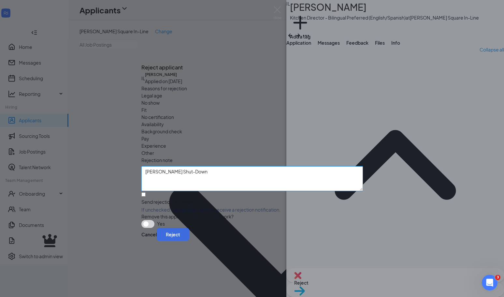
type textarea "[PERSON_NAME] Shut-Down"
click at [199, 198] on div "Send rejection message" at bounding box center [252, 201] width 222 height 7
click at [146, 192] on input "Send rejection message If unchecked, the applicant will not receive a rejection…" at bounding box center [143, 194] width 4 height 4
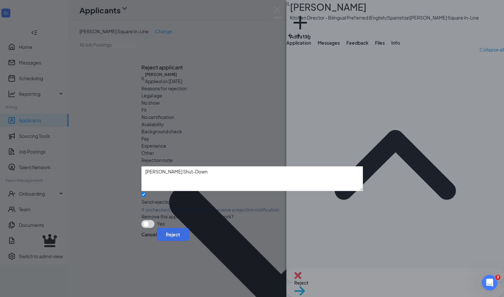
checkbox input "true"
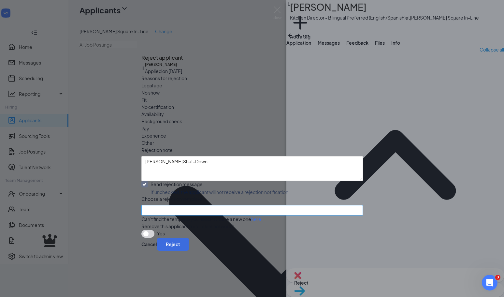
click at [196, 205] on input "search" at bounding box center [249, 210] width 209 height 10
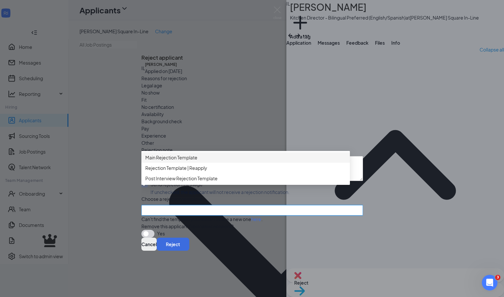
click at [157, 251] on button "Cancel" at bounding box center [148, 244] width 15 height 13
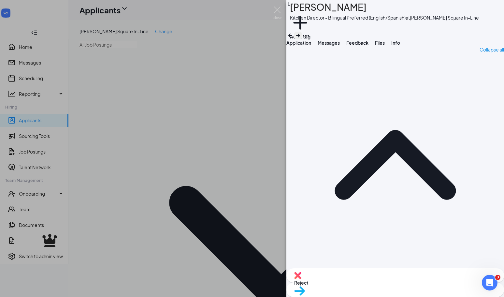
click at [302, 32] on icon "ArrowRight" at bounding box center [298, 36] width 8 height 8
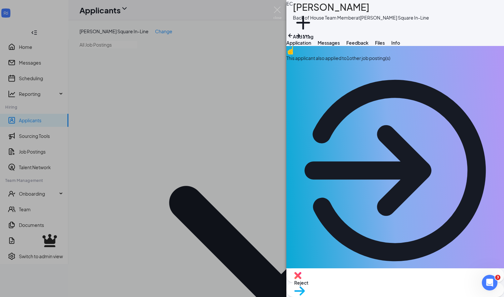
click at [345, 283] on div "Reject" at bounding box center [395, 275] width 218 height 14
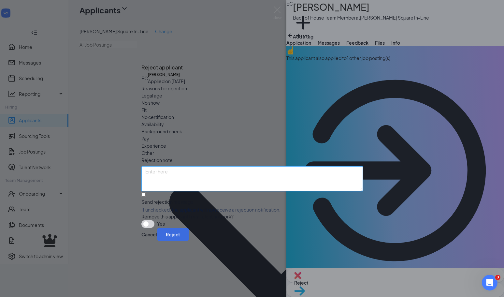
click at [265, 166] on textarea at bounding box center [252, 178] width 222 height 25
paste textarea "[PERSON_NAME] Shut-Down"
type textarea "[PERSON_NAME] Shut-Down"
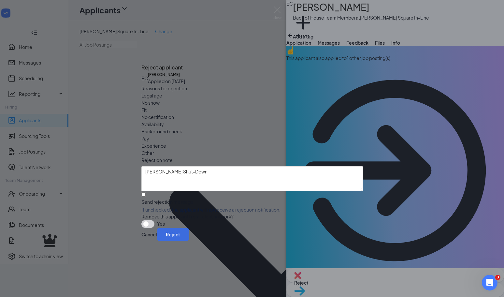
click at [268, 149] on div "Other" at bounding box center [252, 152] width 222 height 7
click at [200, 192] on div "Reasons for rejection Legal age No show Fit No certification Availability Backg…" at bounding box center [252, 156] width 222 height 143
click at [200, 206] on span "If unchecked, the applicant will not receive a rejection notification." at bounding box center [252, 209] width 222 height 7
click at [146, 192] on input "Send rejection message If unchecked, the applicant will not receive a rejection…" at bounding box center [143, 194] width 4 height 4
checkbox input "true"
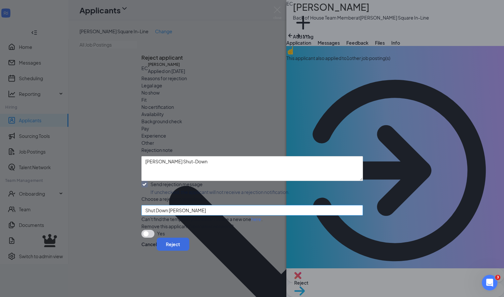
click at [197, 205] on span "Shut Down [PERSON_NAME]" at bounding box center [249, 214] width 208 height 18
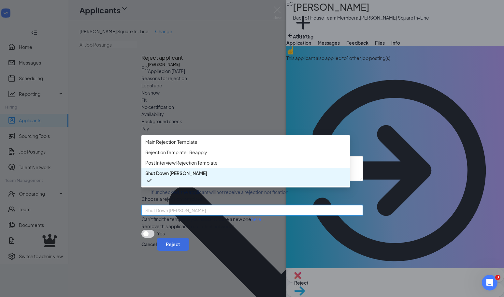
click at [207, 178] on span "Shut Down [PERSON_NAME]" at bounding box center [245, 176] width 201 height 15
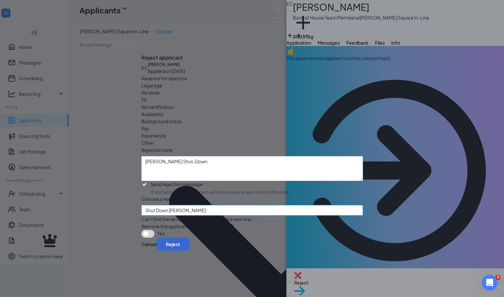
click at [189, 251] on button "Reject" at bounding box center [173, 244] width 33 height 13
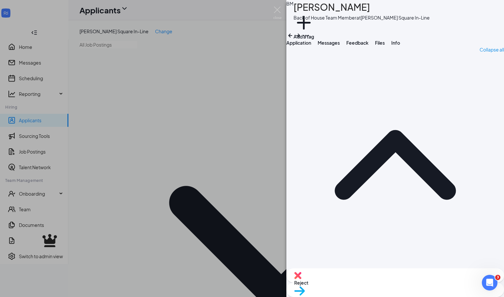
click at [347, 279] on div "Reject" at bounding box center [395, 275] width 218 height 14
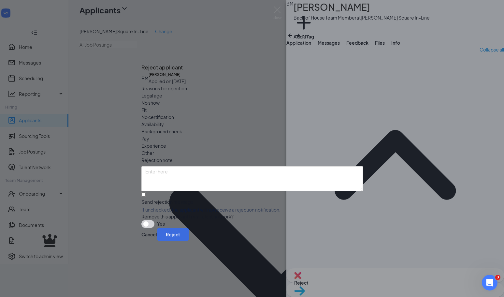
click at [261, 149] on div "Other" at bounding box center [252, 152] width 222 height 7
click at [227, 166] on textarea at bounding box center [252, 178] width 222 height 25
paste textarea "[PERSON_NAME] Shut-Down"
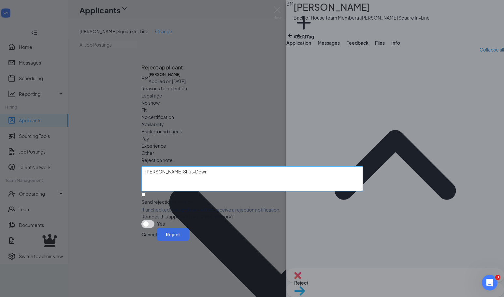
type textarea "[PERSON_NAME] Shut-Down"
click at [198, 198] on div "Send rejection message" at bounding box center [252, 201] width 222 height 7
click at [146, 192] on input "Send rejection message If unchecked, the applicant will not receive a rejection…" at bounding box center [143, 194] width 4 height 4
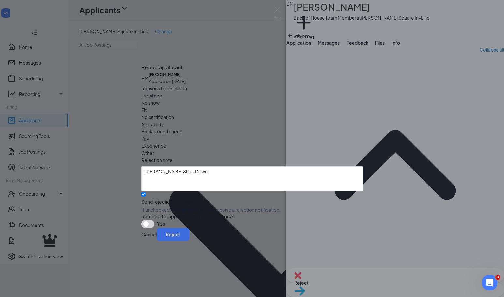
checkbox input "true"
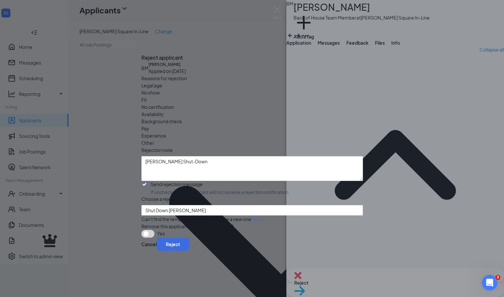
click at [193, 187] on div "Reasons for rejection Legal age No show Fit No certification Availability Backg…" at bounding box center [252, 156] width 222 height 163
click at [189, 251] on button "Reject" at bounding box center [173, 244] width 33 height 13
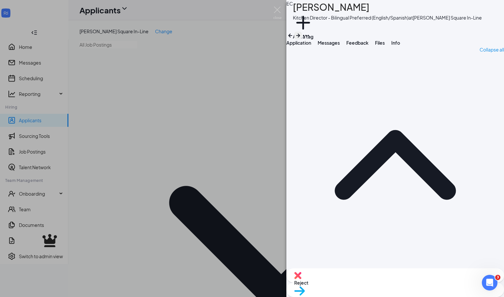
click at [302, 32] on icon "ArrowRight" at bounding box center [298, 36] width 8 height 8
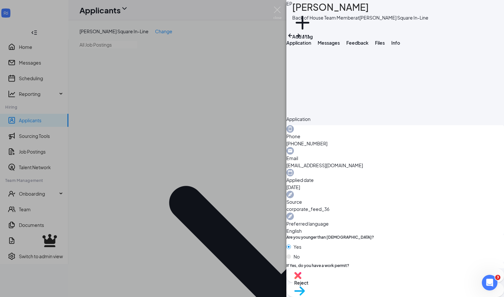
scroll to position [162, 0]
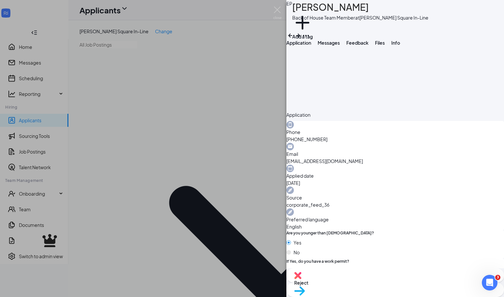
click at [301, 279] on img at bounding box center [297, 275] width 7 height 7
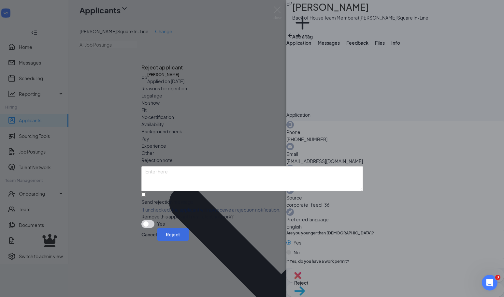
click at [269, 149] on div "Other" at bounding box center [252, 152] width 222 height 7
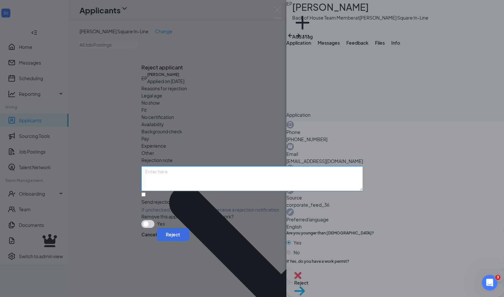
click at [236, 166] on textarea at bounding box center [252, 178] width 222 height 25
paste textarea "[PERSON_NAME] Shut-Down"
type textarea "[PERSON_NAME] Shut-Down"
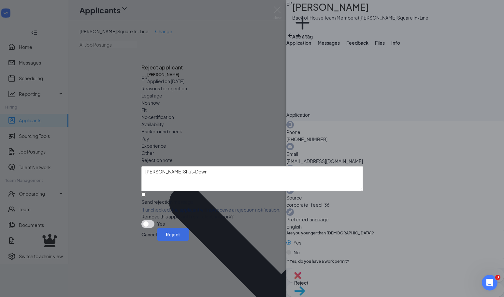
click at [196, 175] on div "Reasons for rejection Legal age No show Fit No certification Availability Backg…" at bounding box center [252, 156] width 222 height 143
click at [187, 206] on span "If unchecked, the applicant will not receive a rejection notification." at bounding box center [252, 209] width 222 height 7
click at [146, 192] on input "Send rejection message If unchecked, the applicant will not receive a rejection…" at bounding box center [143, 194] width 4 height 4
checkbox input "true"
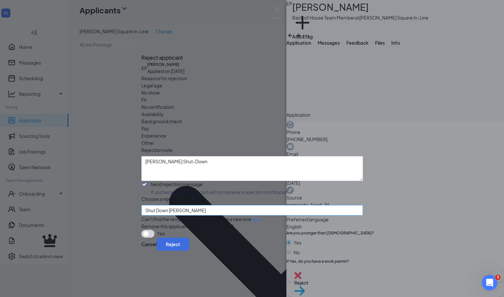
click at [186, 205] on span "Shut Down [PERSON_NAME]" at bounding box center [175, 210] width 61 height 10
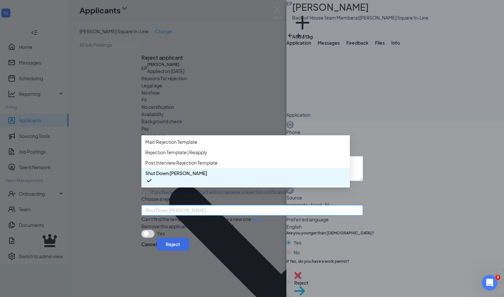
click at [239, 183] on div "Shut Down [PERSON_NAME]" at bounding box center [245, 177] width 209 height 18
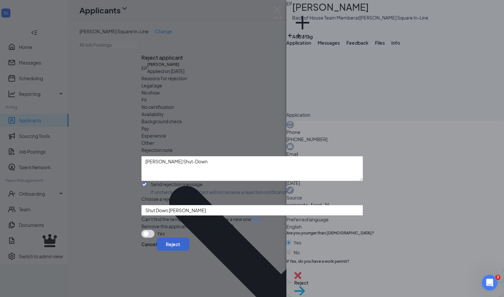
click at [189, 251] on button "Reject" at bounding box center [173, 244] width 33 height 13
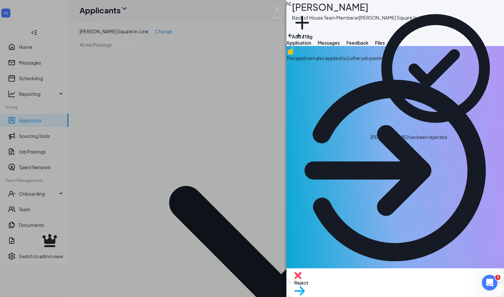
click at [356, 283] on div "Reject" at bounding box center [395, 275] width 218 height 14
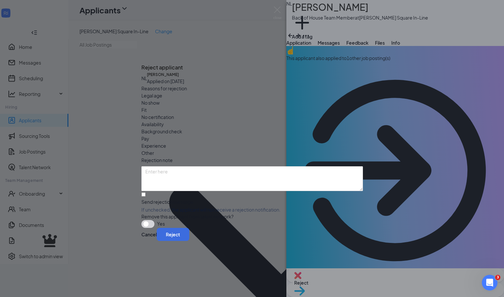
click at [268, 131] on div "Reasons for rejection Legal age No show Fit No certification Availability Backg…" at bounding box center [252, 156] width 222 height 143
click at [154, 149] on span "Other" at bounding box center [147, 152] width 13 height 7
click at [244, 166] on textarea at bounding box center [252, 178] width 222 height 25
paste textarea "[PERSON_NAME] Shut-Down"
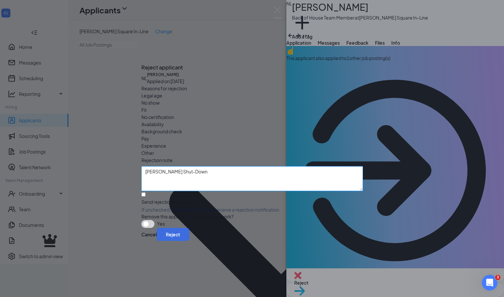
type textarea "[PERSON_NAME] Shut-Down"
click at [187, 206] on span "If unchecked, the applicant will not receive a rejection notification." at bounding box center [252, 209] width 222 height 7
click at [146, 192] on input "Send rejection message If unchecked, the applicant will not receive a rejection…" at bounding box center [143, 194] width 4 height 4
checkbox input "true"
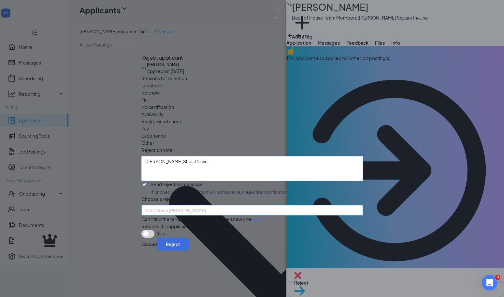
click at [184, 205] on span "Shut Down [PERSON_NAME]" at bounding box center [175, 210] width 61 height 10
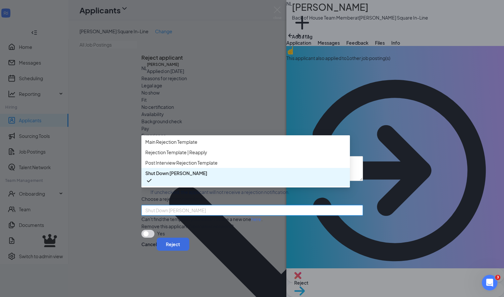
click at [207, 184] on div "Shut Down [PERSON_NAME]" at bounding box center [245, 177] width 209 height 18
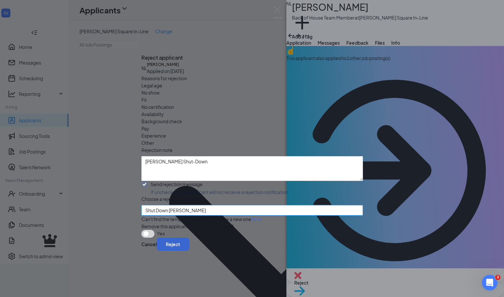
click at [189, 251] on button "Reject" at bounding box center [173, 244] width 33 height 13
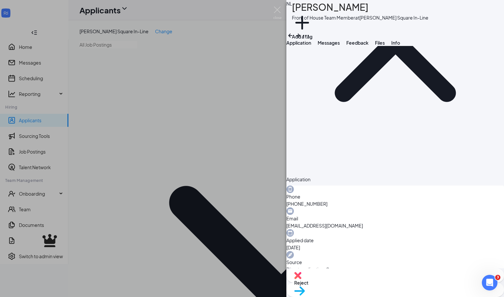
click at [360, 281] on span "Reject" at bounding box center [395, 282] width 202 height 7
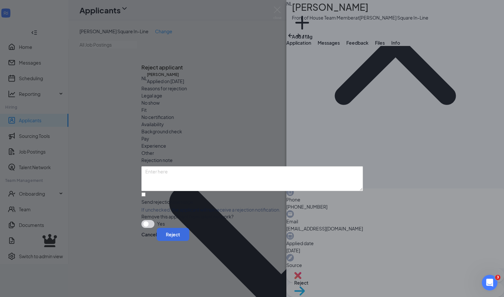
click at [154, 149] on span "Other" at bounding box center [147, 152] width 13 height 7
click at [182, 176] on div "Reasons for rejection Legal age No show Fit No certification Availability Backg…" at bounding box center [252, 156] width 222 height 143
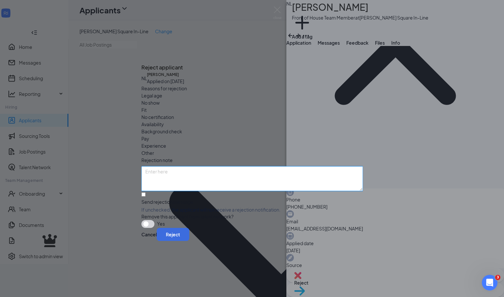
click at [186, 167] on textarea at bounding box center [252, 178] width 222 height 25
paste textarea "[PERSON_NAME] Shut-Down"
type textarea "[PERSON_NAME] Shut-Down"
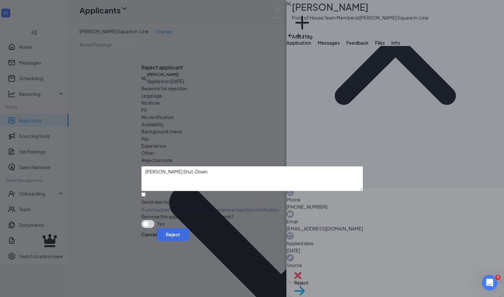
click at [181, 198] on div "Send rejection message If unchecked, the applicant will not receive a rejection…" at bounding box center [252, 205] width 222 height 14
click at [146, 192] on input "Send rejection message If unchecked, the applicant will not receive a rejection…" at bounding box center [143, 194] width 4 height 4
checkbox input "true"
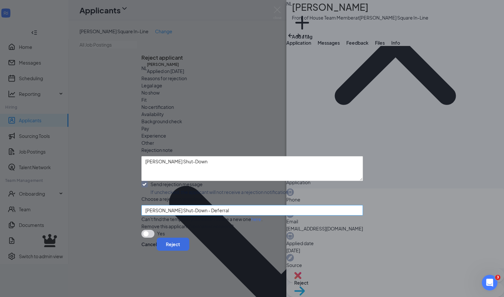
click at [181, 205] on span "[PERSON_NAME] Shut-Down - Deferral" at bounding box center [187, 210] width 84 height 10
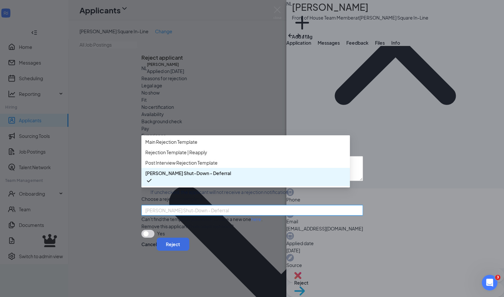
click at [197, 185] on div "[PERSON_NAME] Shut-Down - Deferral" at bounding box center [245, 177] width 209 height 18
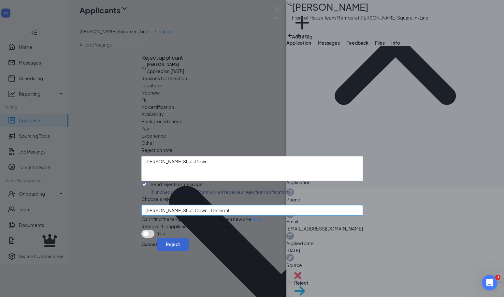
click at [189, 251] on button "Reject" at bounding box center [173, 244] width 33 height 13
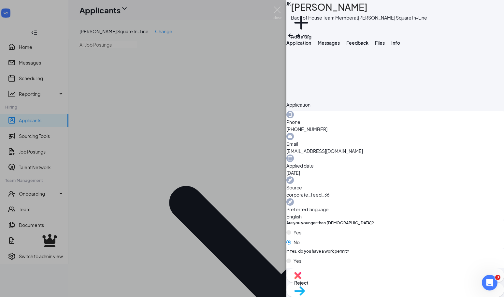
click at [366, 280] on div "Reject" at bounding box center [395, 275] width 218 height 14
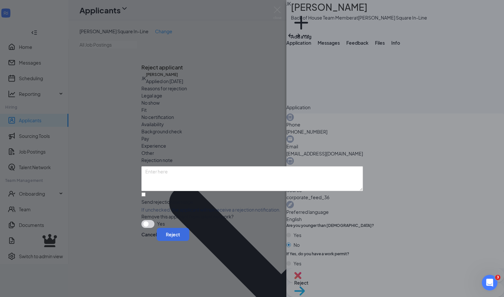
click at [273, 129] on div "Reasons for rejection Legal age No show Fit No certification Availability Backg…" at bounding box center [252, 156] width 222 height 143
click at [261, 149] on div "Other" at bounding box center [252, 152] width 222 height 7
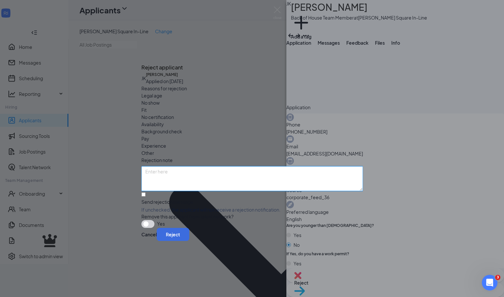
click at [240, 166] on textarea at bounding box center [252, 178] width 222 height 25
paste textarea "[PERSON_NAME] Shut-Down"
type textarea "[PERSON_NAME] Shut-Down"
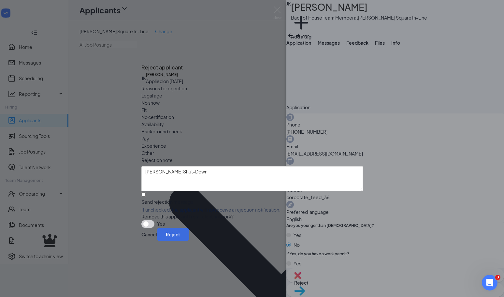
click at [196, 198] on div "Send rejection message If unchecked, the applicant will not receive a rejection…" at bounding box center [252, 205] width 222 height 14
click at [146, 192] on input "Send rejection message If unchecked, the applicant will not receive a rejection…" at bounding box center [143, 194] width 4 height 4
checkbox input "true"
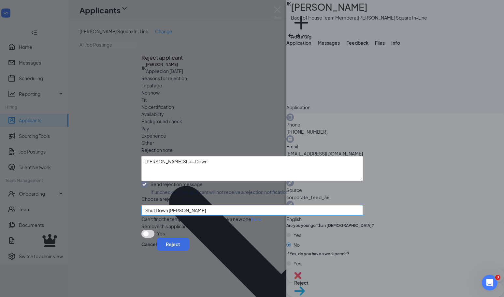
click at [188, 205] on span "Shut Down [PERSON_NAME]" at bounding box center [175, 210] width 61 height 10
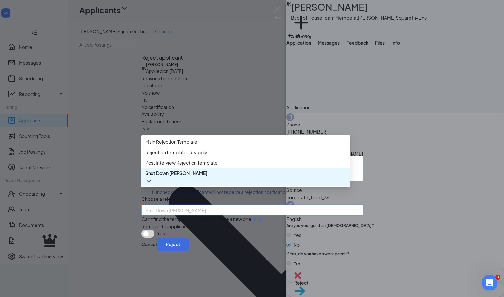
click at [208, 182] on div "Shut Down [PERSON_NAME]" at bounding box center [245, 177] width 209 height 18
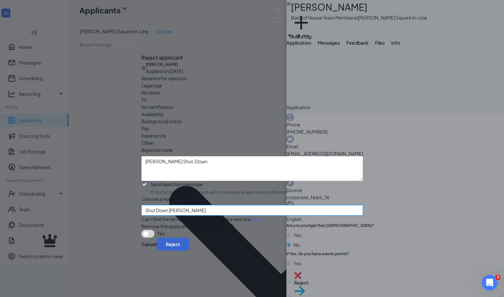
click at [189, 251] on button "Reject" at bounding box center [173, 244] width 33 height 13
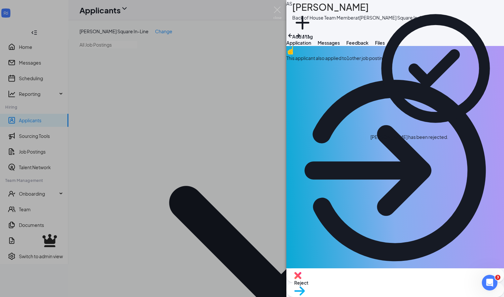
click at [365, 282] on span "Reject" at bounding box center [395, 282] width 202 height 7
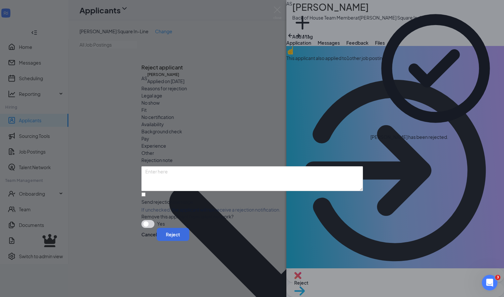
click at [274, 149] on div "Other" at bounding box center [252, 152] width 222 height 7
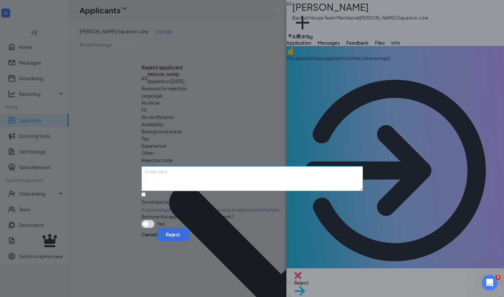
click at [239, 166] on textarea at bounding box center [252, 178] width 222 height 25
paste textarea "[PERSON_NAME] Shut-Down"
type textarea "[PERSON_NAME] Shut-Down"
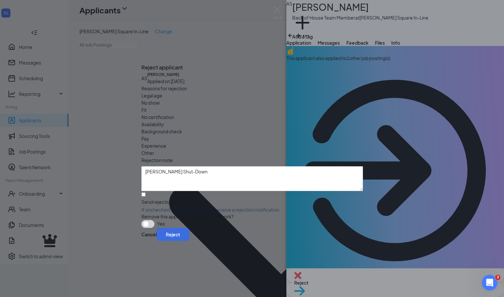
click at [196, 206] on span "If unchecked, the applicant will not receive a rejection notification." at bounding box center [252, 209] width 222 height 7
click at [146, 192] on input "Send rejection message If unchecked, the applicant will not receive a rejection…" at bounding box center [143, 194] width 4 height 4
checkbox input "true"
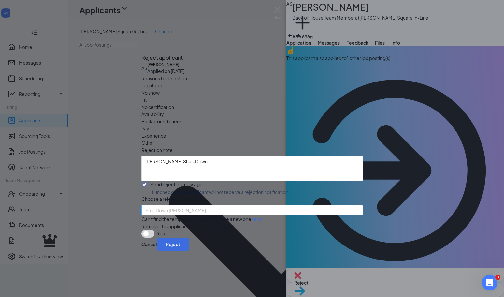
click at [188, 205] on span "Shut Down [PERSON_NAME]" at bounding box center [175, 210] width 61 height 10
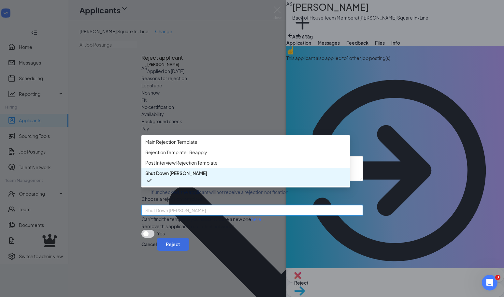
click at [204, 184] on div "Shut Down [PERSON_NAME]" at bounding box center [245, 177] width 209 height 18
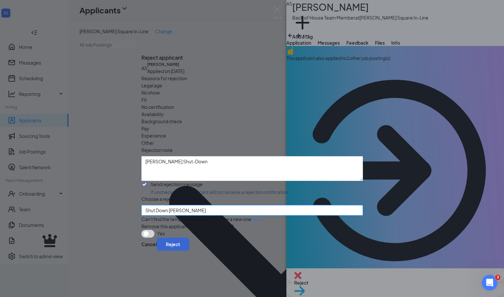
click at [189, 251] on button "Reject" at bounding box center [173, 244] width 33 height 13
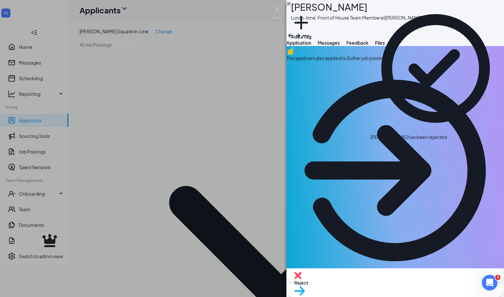
click at [360, 279] on div "Reject" at bounding box center [395, 275] width 218 height 14
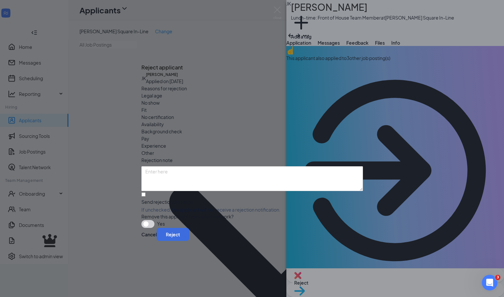
click at [154, 149] on span "Other" at bounding box center [147, 152] width 13 height 7
click at [263, 166] on textarea at bounding box center [252, 178] width 222 height 25
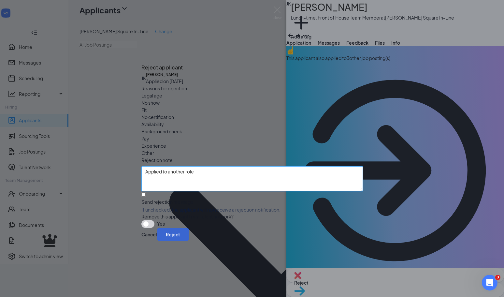
type textarea "Applied to another role"
click at [189, 237] on button "Reject" at bounding box center [173, 234] width 33 height 13
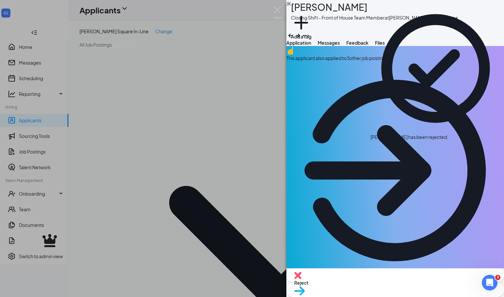
click at [343, 276] on div "Reject Move to stage" at bounding box center [395, 282] width 218 height 29
click at [344, 282] on div "Reject" at bounding box center [395, 275] width 218 height 14
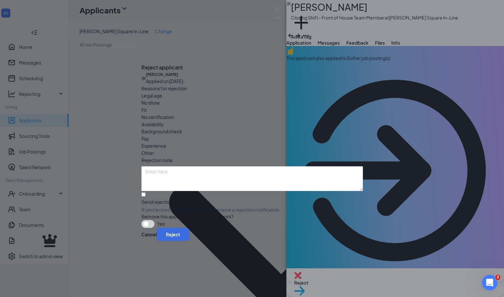
click at [270, 130] on div "Reasons for rejection Legal age No show Fit No certification Availability Backg…" at bounding box center [252, 156] width 222 height 143
click at [154, 149] on span "Other" at bounding box center [147, 152] width 13 height 7
click at [269, 156] on div "Rejection note" at bounding box center [252, 159] width 222 height 7
click at [267, 166] on textarea at bounding box center [252, 178] width 222 height 25
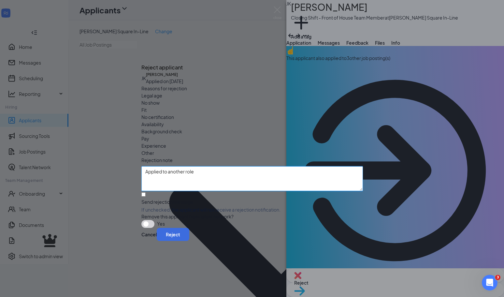
type textarea "Applied to another role"
click at [361, 238] on div "Cancel Reject" at bounding box center [252, 234] width 222 height 13
click at [189, 239] on button "Reject" at bounding box center [173, 234] width 33 height 13
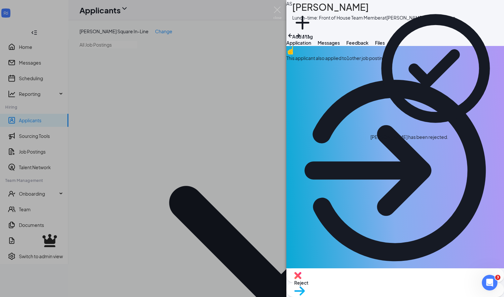
click at [301, 279] on img at bounding box center [297, 275] width 7 height 7
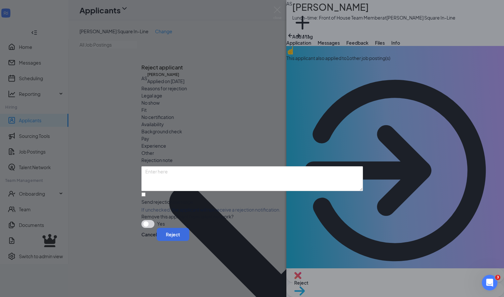
click at [154, 149] on span "Other" at bounding box center [147, 152] width 13 height 7
click at [242, 166] on textarea at bounding box center [252, 178] width 222 height 25
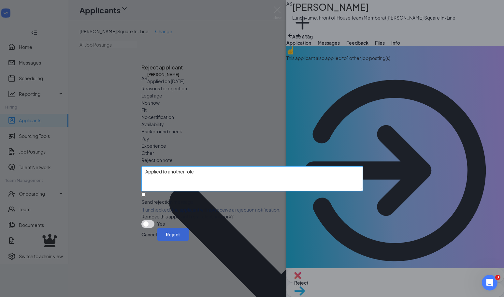
type textarea "Applied to another role"
click at [189, 239] on button "Reject" at bounding box center [173, 234] width 33 height 13
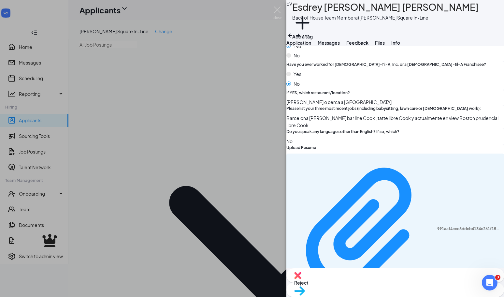
click at [361, 286] on span "Reject" at bounding box center [395, 282] width 202 height 7
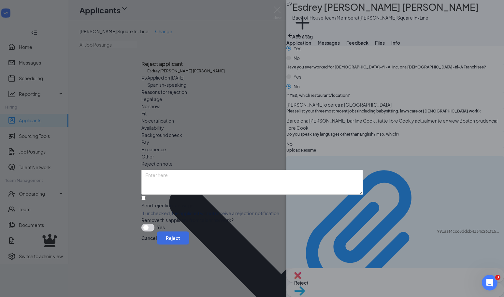
click at [154, 153] on span "Other" at bounding box center [147, 156] width 13 height 7
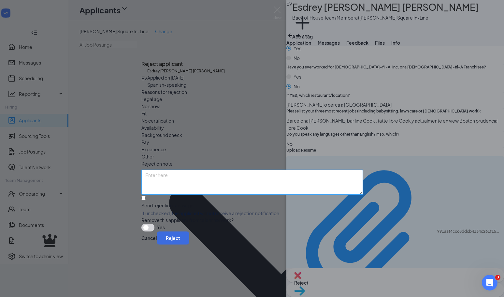
click at [229, 170] on textarea at bounding box center [252, 182] width 222 height 25
paste textarea "[PERSON_NAME] Shut-Down"
type textarea "[PERSON_NAME] Shut-Down"
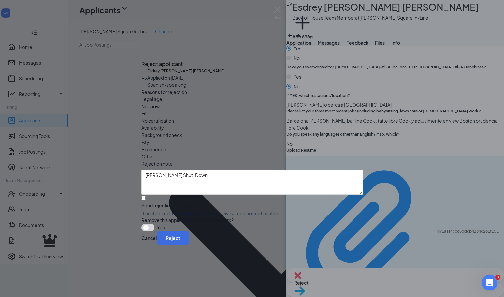
click at [202, 202] on div "Send rejection message" at bounding box center [252, 205] width 222 height 7
click at [146, 196] on input "Send rejection message If unchecked, the applicant will not receive a rejection…" at bounding box center [143, 198] width 4 height 4
checkbox input "true"
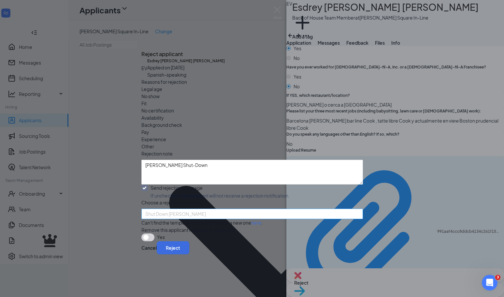
click at [194, 209] on span "Shut Down [PERSON_NAME]" at bounding box center [249, 218] width 208 height 18
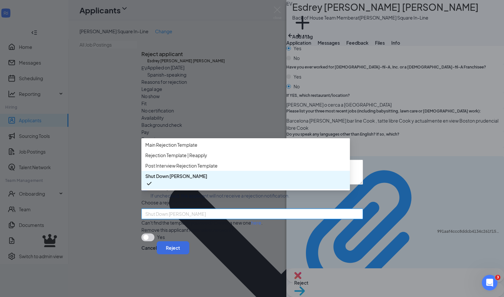
click at [211, 185] on div "Shut Down [PERSON_NAME]" at bounding box center [245, 180] width 209 height 18
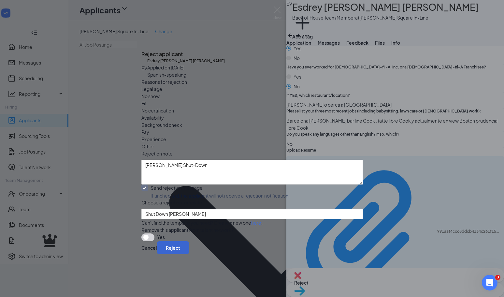
click at [189, 254] on button "Reject" at bounding box center [173, 247] width 33 height 13
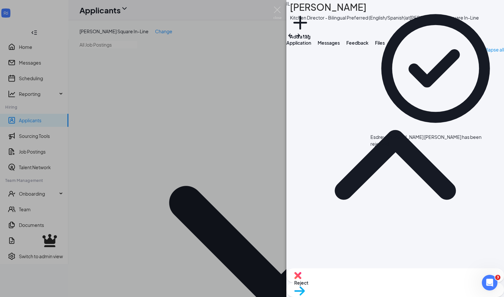
click at [122, 273] on div "IL [PERSON_NAME] Kitchen Director - Bilingual Preferred (English/Spanish) at [P…" at bounding box center [252, 148] width 504 height 297
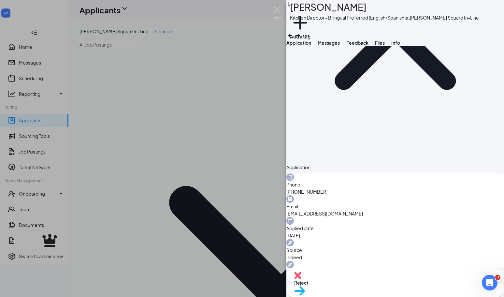
scroll to position [261, 0]
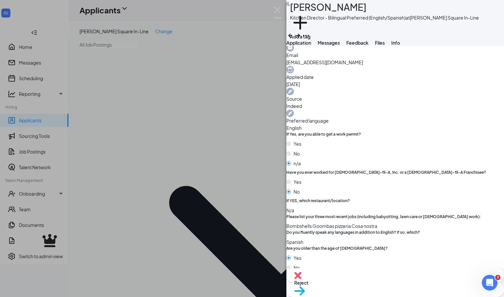
click at [156, 222] on div "IL [PERSON_NAME] Kitchen Director - Bilingual Preferred (English/Spanish) at [P…" at bounding box center [252, 148] width 504 height 297
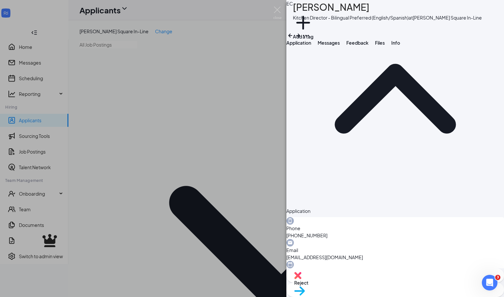
scroll to position [199, 0]
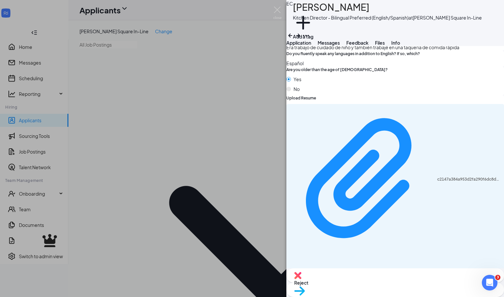
click at [301, 279] on img at bounding box center [297, 275] width 7 height 7
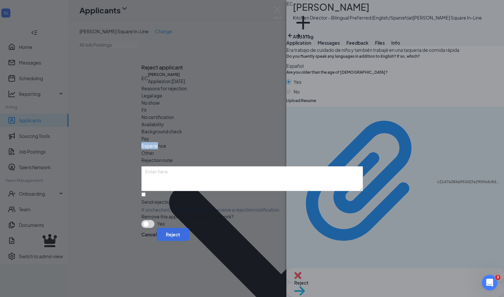
click at [241, 142] on div "Experience" at bounding box center [252, 145] width 222 height 7
click at [154, 149] on span "Other" at bounding box center [147, 152] width 13 height 7
click at [180, 176] on div "Reasons for rejection Legal age No show Fit No certification Availability Backg…" at bounding box center [252, 156] width 222 height 143
click at [176, 198] on div "Send rejection message If unchecked, the applicant will not receive a rejection…" at bounding box center [252, 205] width 222 height 14
click at [146, 192] on input "Send rejection message If unchecked, the applicant will not receive a rejection…" at bounding box center [143, 194] width 4 height 4
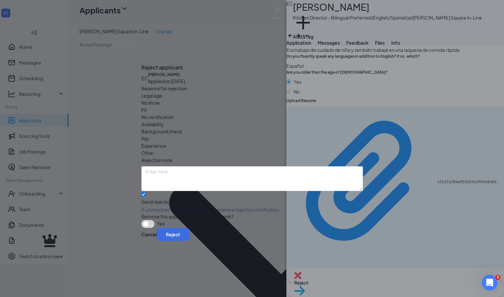
checkbox input "true"
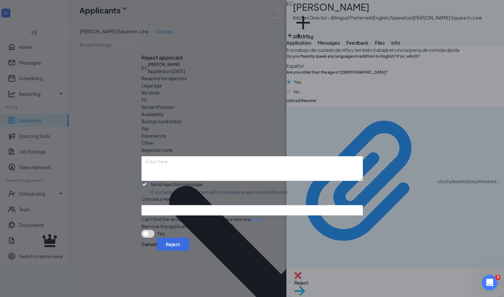
click at [176, 188] on div "Reasons for rejection Legal age No show Fit No certification Availability Backg…" at bounding box center [252, 156] width 222 height 163
click at [176, 205] on input "search" at bounding box center [249, 210] width 209 height 10
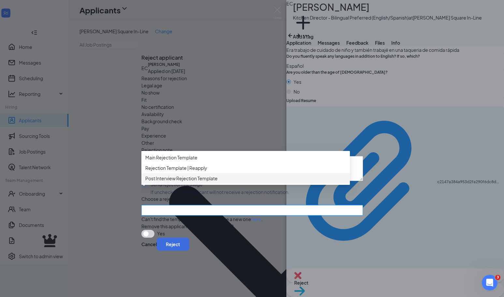
click at [192, 178] on span "Post Interview Rejection Template" at bounding box center [181, 178] width 72 height 7
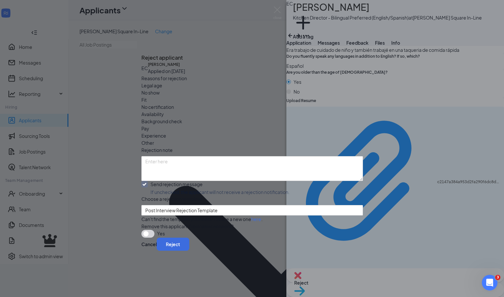
click at [181, 215] on div "Can't find the template you need? Create a new one here ." at bounding box center [252, 218] width 222 height 7
click at [185, 205] on span "Post Interview Rejection Template" at bounding box center [181, 210] width 72 height 10
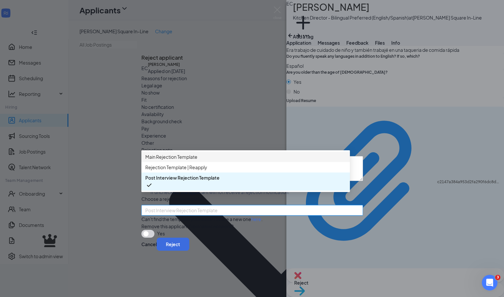
click at [203, 154] on div "Main Rejection Template" at bounding box center [245, 157] width 209 height 10
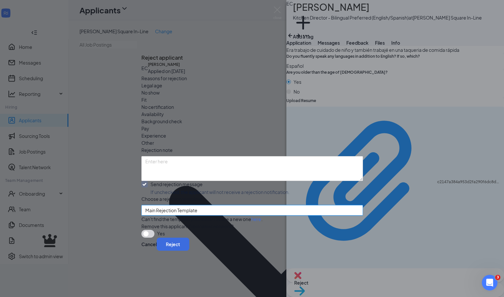
click at [332, 249] on div "Cancel Reject" at bounding box center [252, 244] width 222 height 13
click at [189, 251] on button "Reject" at bounding box center [173, 244] width 33 height 13
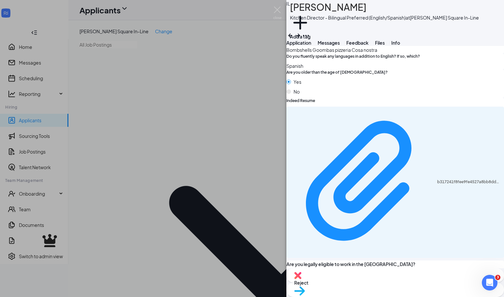
click at [85, 149] on div "IL [PERSON_NAME] Kitchen Director - Bilingual Preferred (English/Spanish) at [P…" at bounding box center [252, 148] width 504 height 297
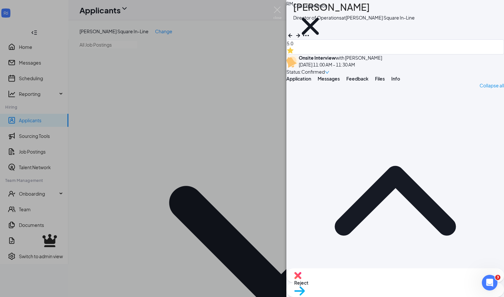
click at [362, 281] on span "Reject" at bounding box center [395, 282] width 202 height 7
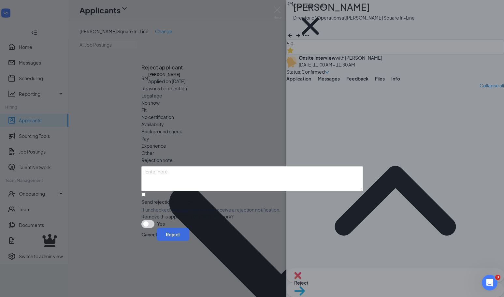
click at [274, 130] on div "Reasons for rejection Legal age No show Fit No certification Availability Backg…" at bounding box center [252, 156] width 222 height 143
click at [154, 149] on span "Other" at bounding box center [147, 152] width 13 height 7
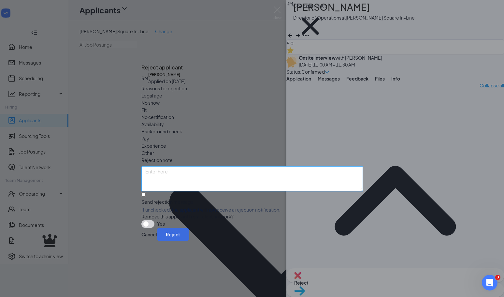
click at [259, 166] on textarea at bounding box center [252, 178] width 222 height 25
type textarea "Deferral for re-opening at [GEOGRAPHIC_DATA]"
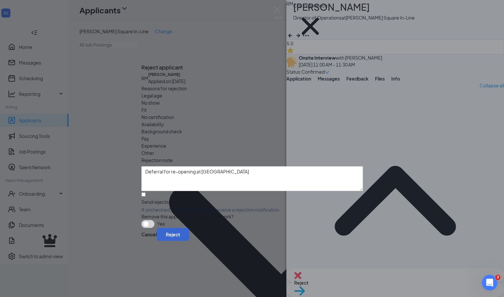
click at [189, 239] on button "Reject" at bounding box center [173, 234] width 33 height 13
